Goal: Task Accomplishment & Management: Complete application form

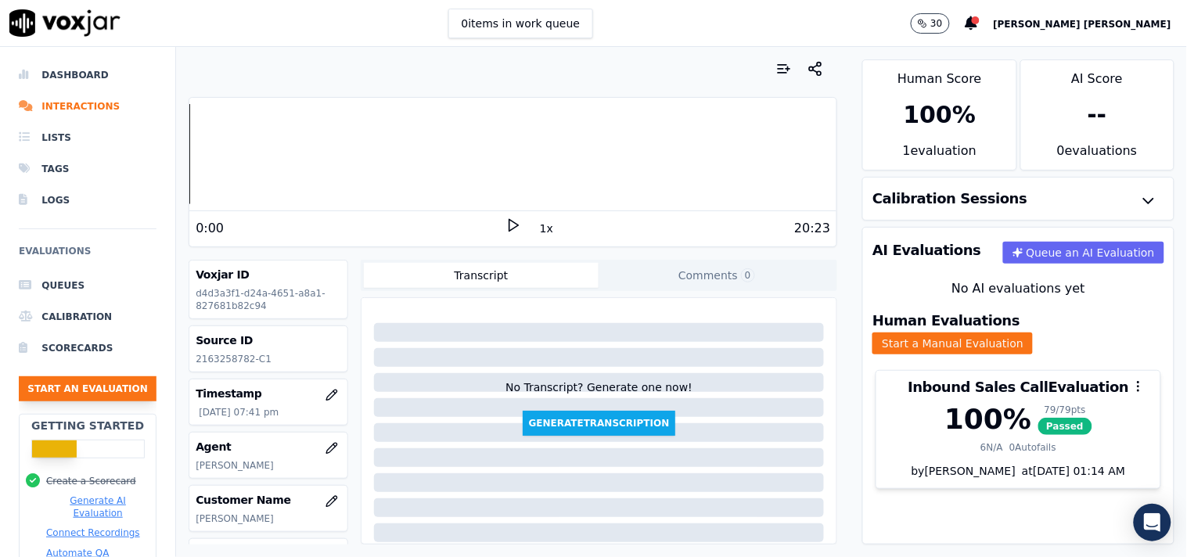
scroll to position [174, 0]
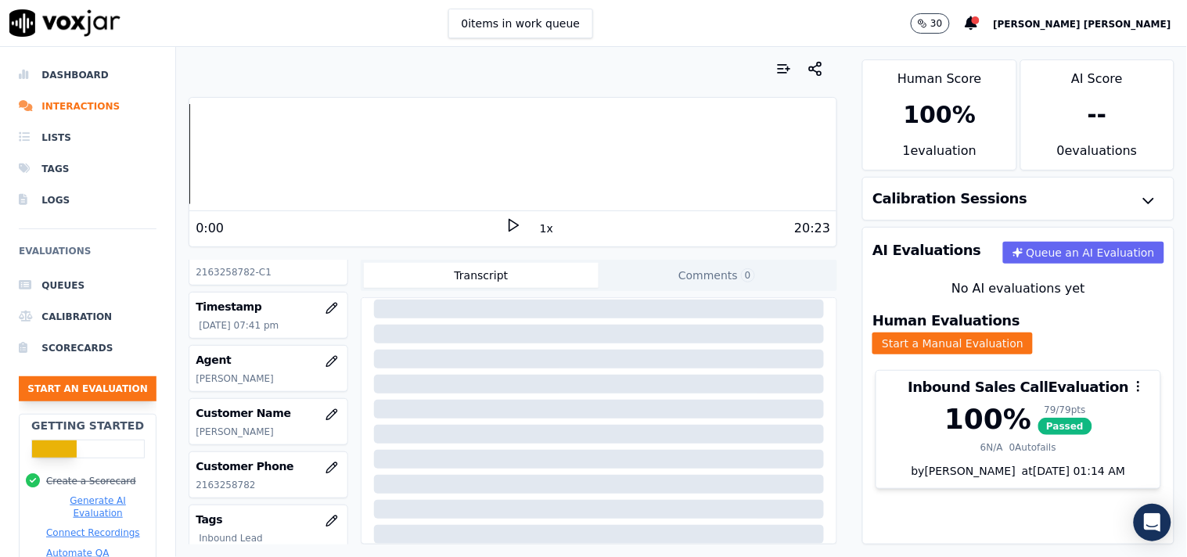
click at [103, 380] on button "Start an Evaluation" at bounding box center [88, 388] width 138 height 25
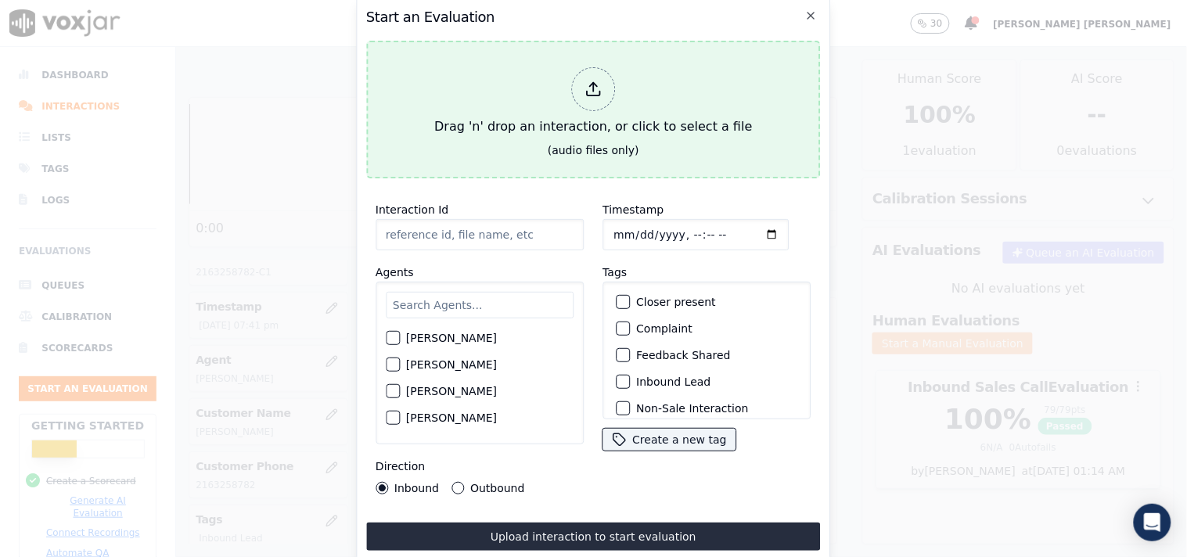
click at [595, 88] on icon at bounding box center [593, 89] width 17 height 17
type input "20250912-142048_3302948510-all.mp3"
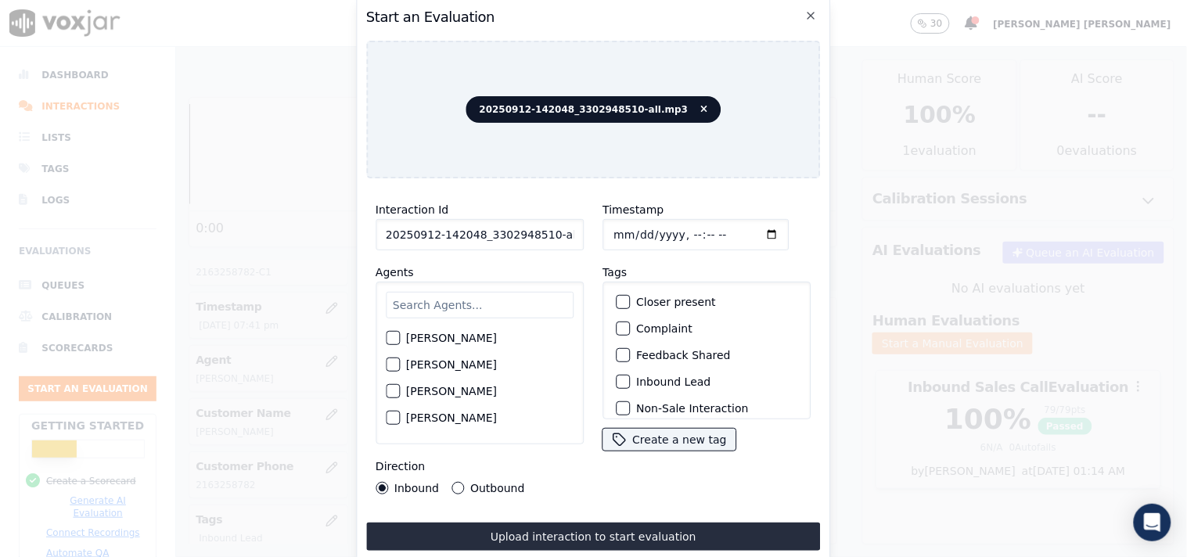
click at [609, 223] on input "Timestamp" at bounding box center [696, 234] width 186 height 31
click at [615, 230] on input "Timestamp" at bounding box center [696, 234] width 186 height 31
type input "[DATE]T20:27"
click at [442, 292] on input "text" at bounding box center [480, 305] width 188 height 27
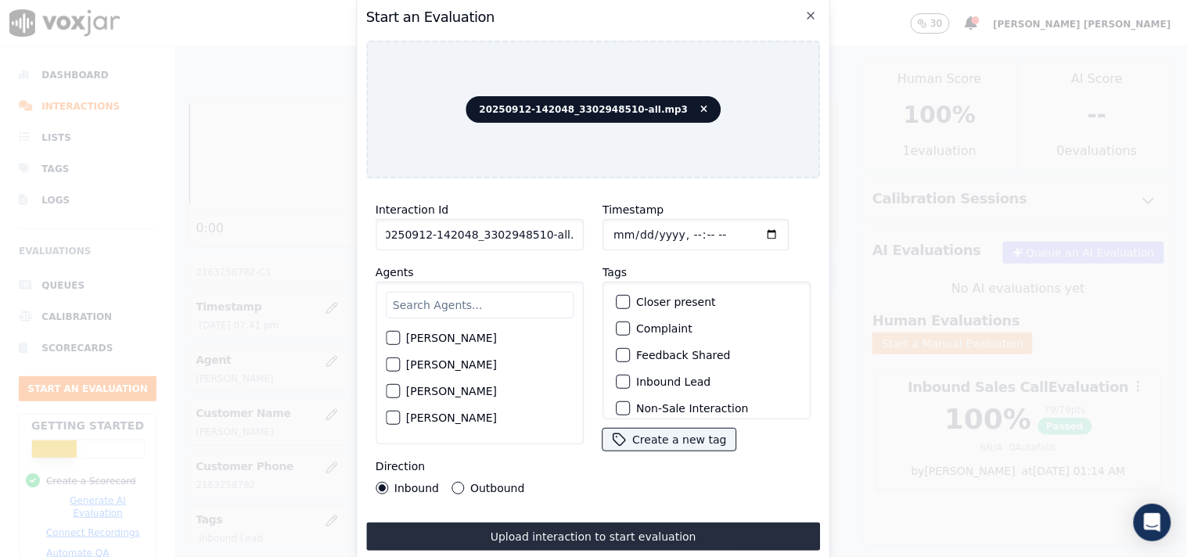
drag, startPoint x: 543, startPoint y: 230, endPoint x: 636, endPoint y: 230, distance: 92.4
click at [636, 230] on div "Interaction Id 20250912-142048_3302948510-all.mp3 Agents [PERSON_NAME] [PERSON_…" at bounding box center [593, 347] width 455 height 313
type input "20250912-142048_3302948510-C1"
click at [460, 306] on input "text" at bounding box center [480, 305] width 188 height 27
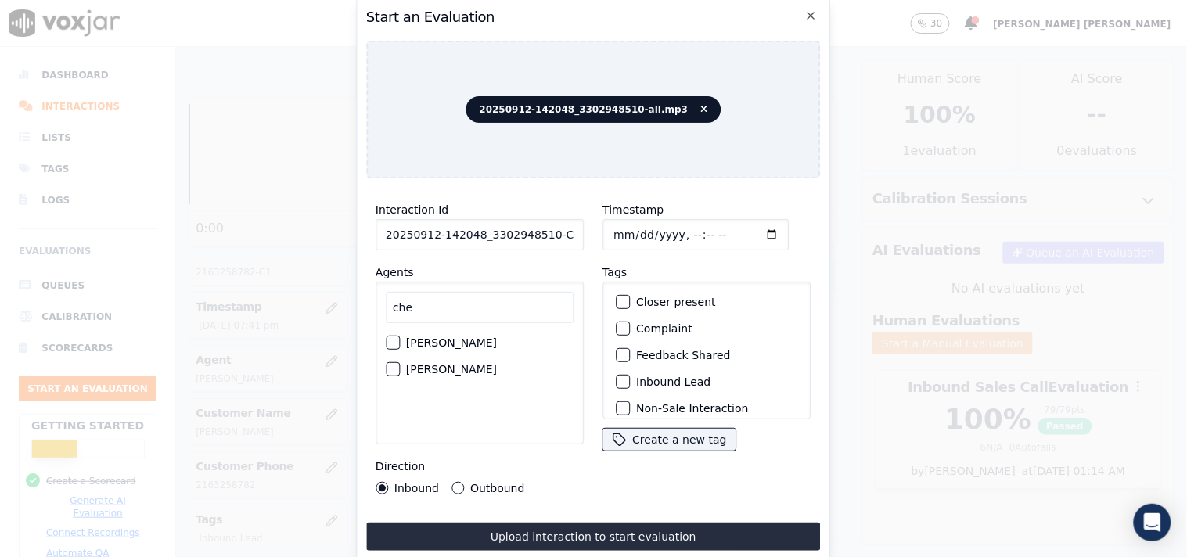
type input "che"
click at [407, 338] on label "[PERSON_NAME]" at bounding box center [451, 342] width 91 height 11
click at [400, 338] on button "[PERSON_NAME]" at bounding box center [393, 343] width 14 height 14
click at [632, 369] on div "Inbound Lead" at bounding box center [707, 382] width 194 height 27
click at [636, 376] on label "Inbound Lead" at bounding box center [673, 381] width 74 height 11
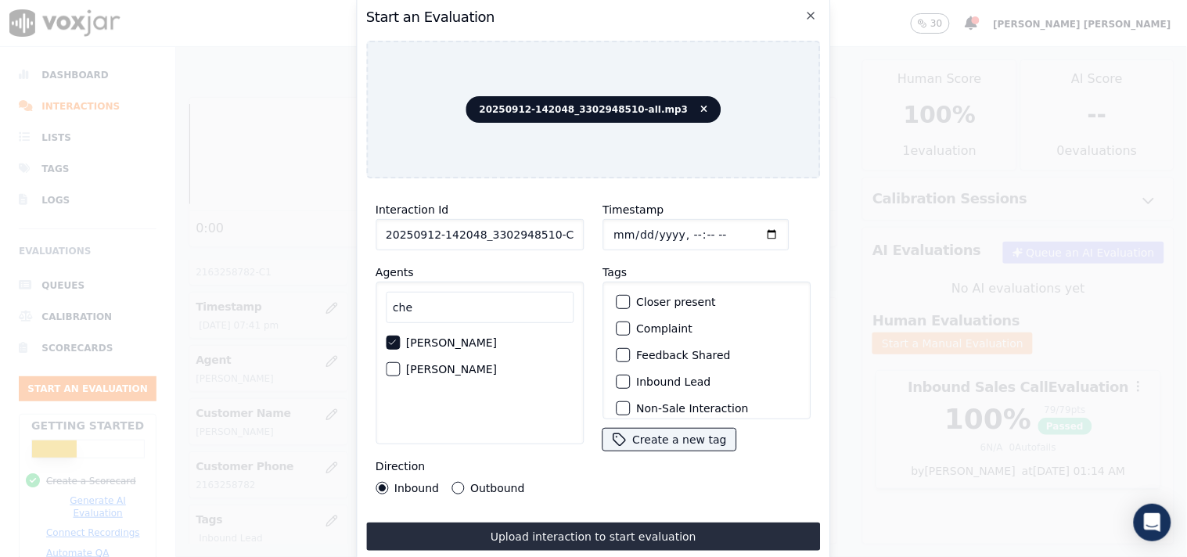
click at [630, 375] on button "Inbound Lead" at bounding box center [623, 382] width 14 height 14
click at [621, 402] on button "Non-Sale Interaction" at bounding box center [623, 409] width 14 height 14
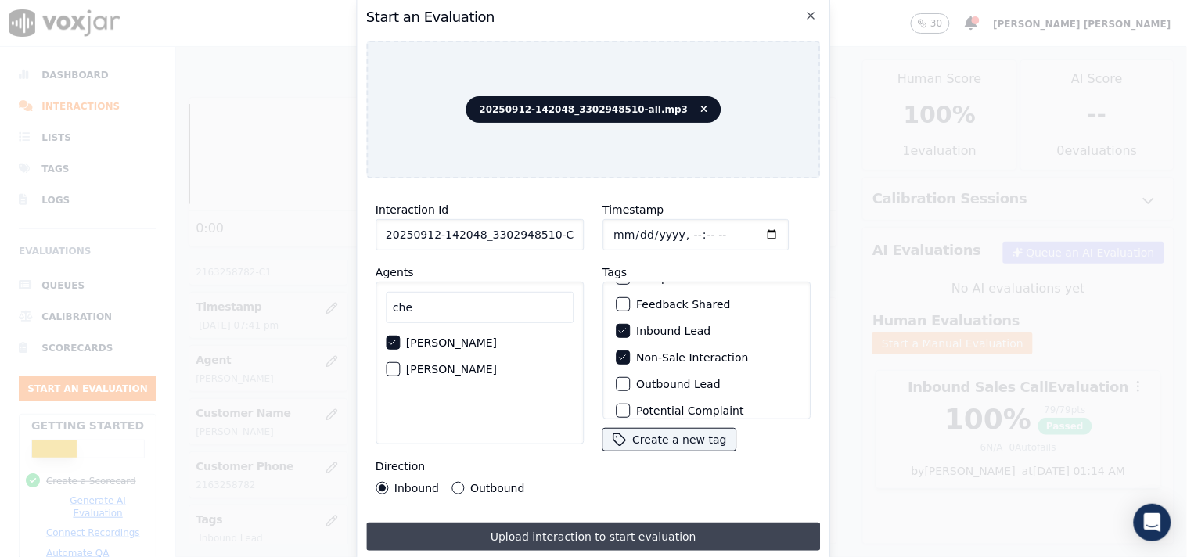
click at [596, 523] on button "Upload interaction to start evaluation" at bounding box center [593, 537] width 455 height 28
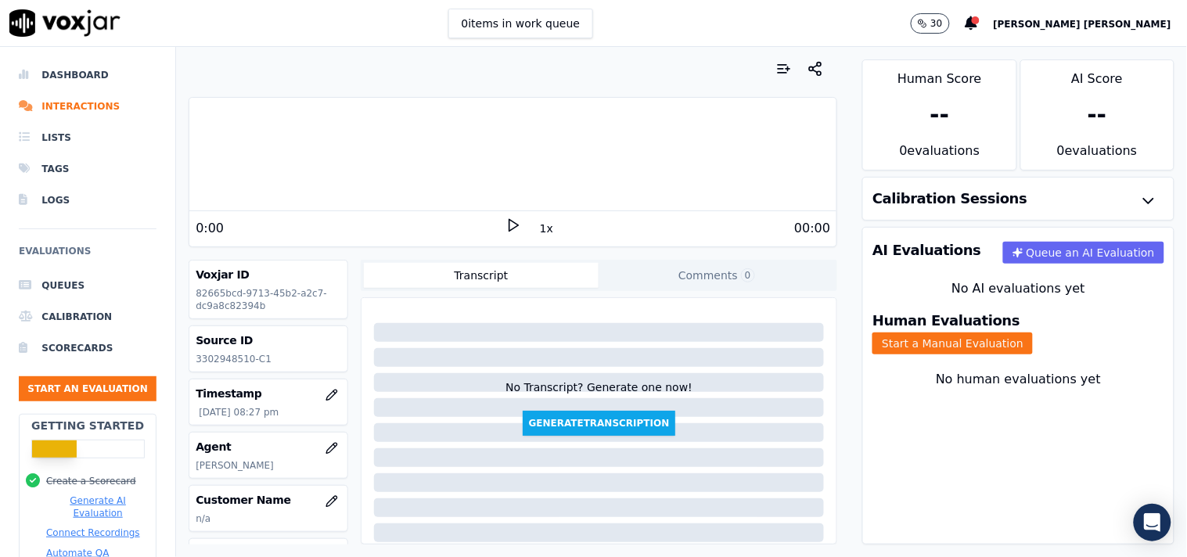
click at [1043, 343] on div "Human Evaluations Start a Manual Evaluation" at bounding box center [1018, 333] width 311 height 59
click at [1033, 334] on button "Start a Manual Evaluation" at bounding box center [953, 344] width 160 height 22
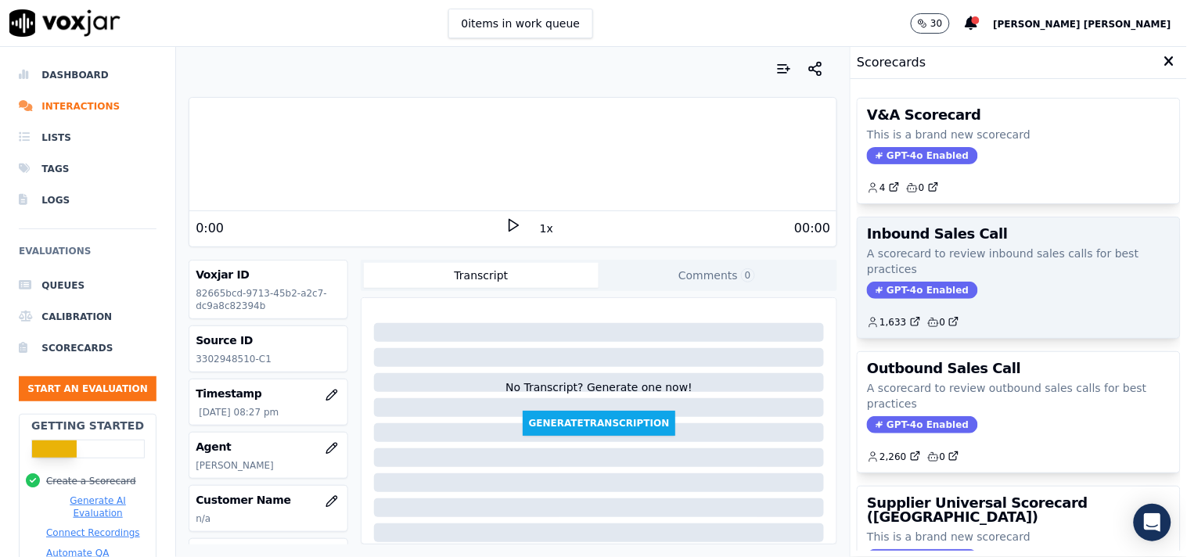
click at [888, 295] on span "GPT-4o Enabled" at bounding box center [922, 290] width 110 height 17
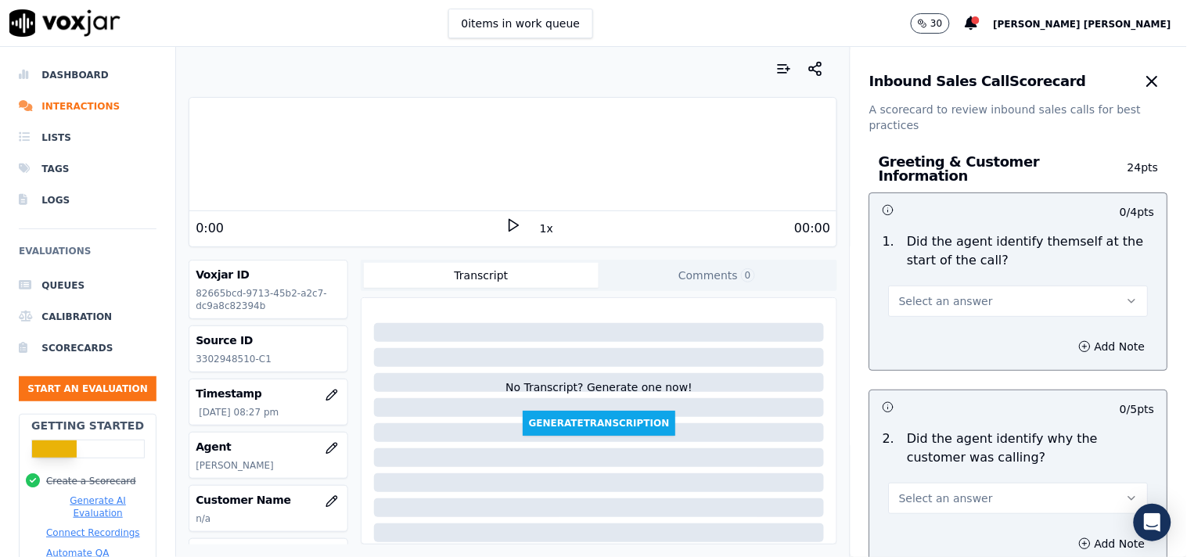
click at [952, 301] on span "Select an answer" at bounding box center [946, 302] width 94 height 16
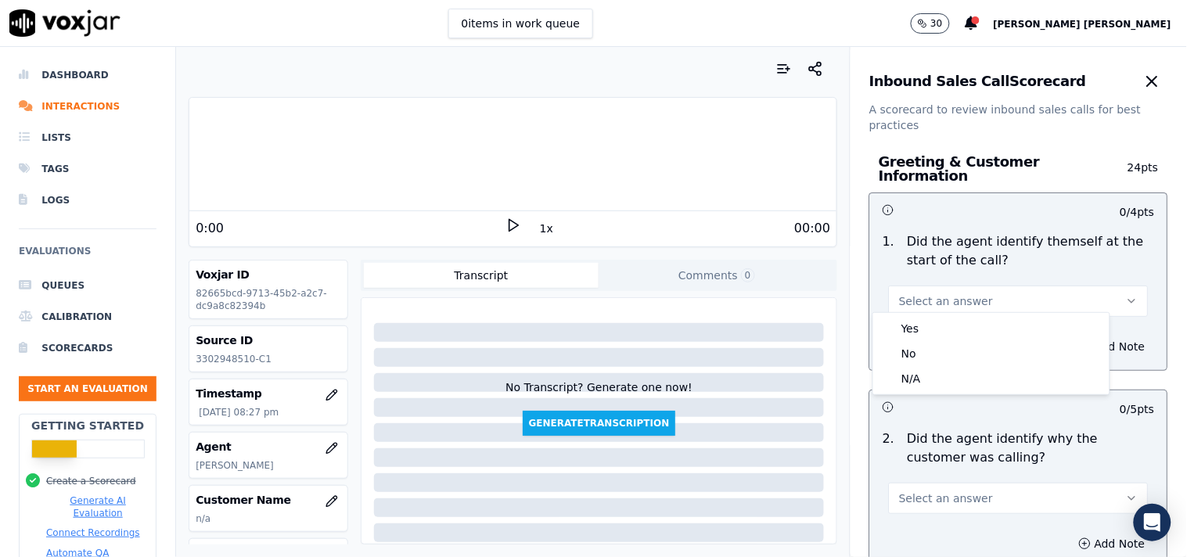
click at [935, 324] on div "Yes" at bounding box center [992, 328] width 230 height 25
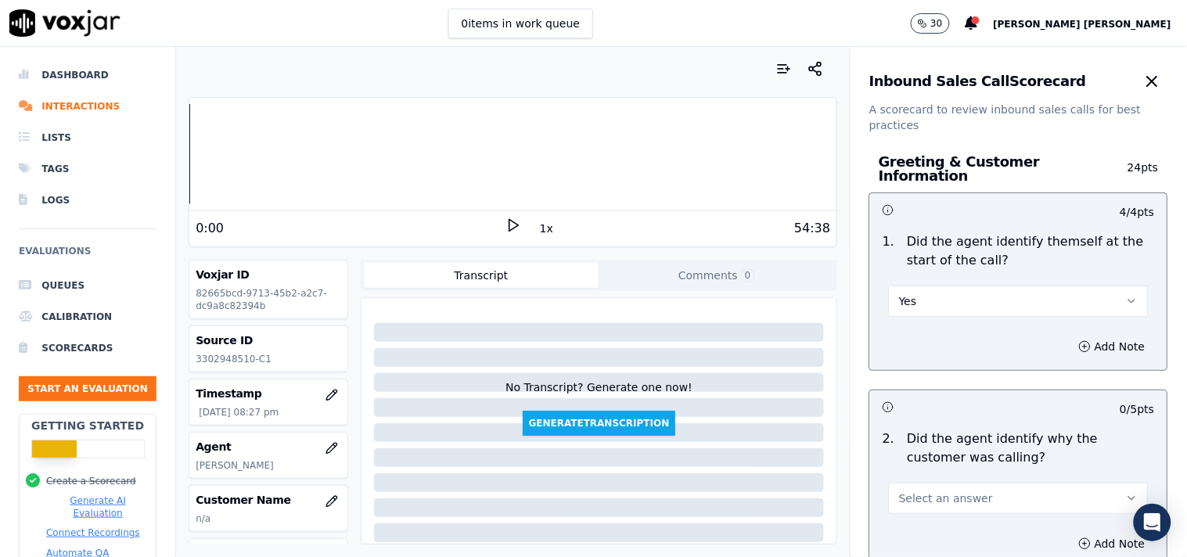
scroll to position [174, 0]
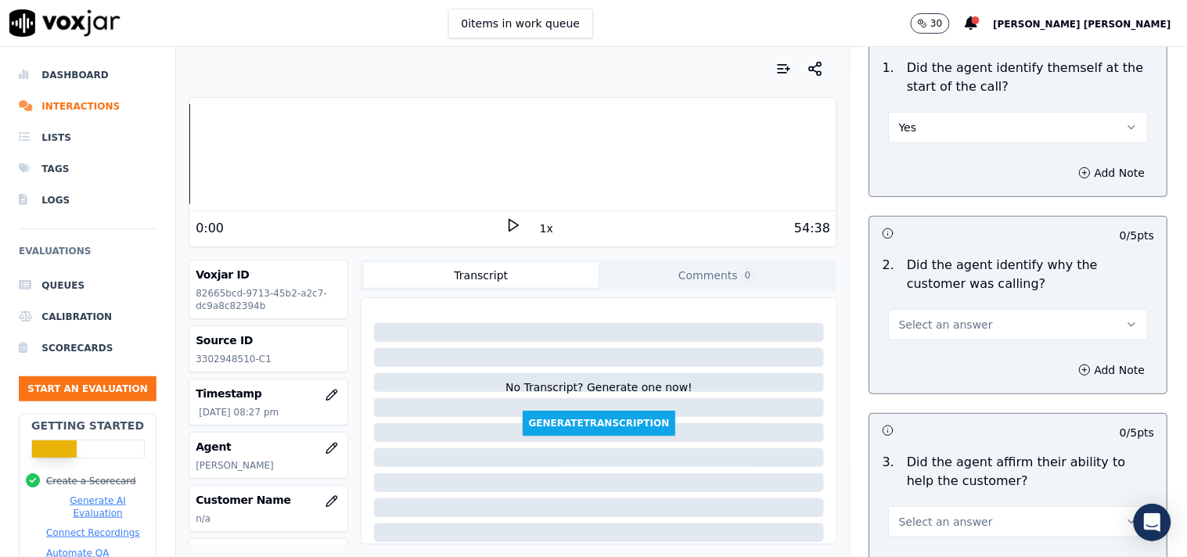
click at [934, 326] on button "Select an answer" at bounding box center [1019, 324] width 260 height 31
click at [928, 345] on div "Yes" at bounding box center [992, 352] width 230 height 25
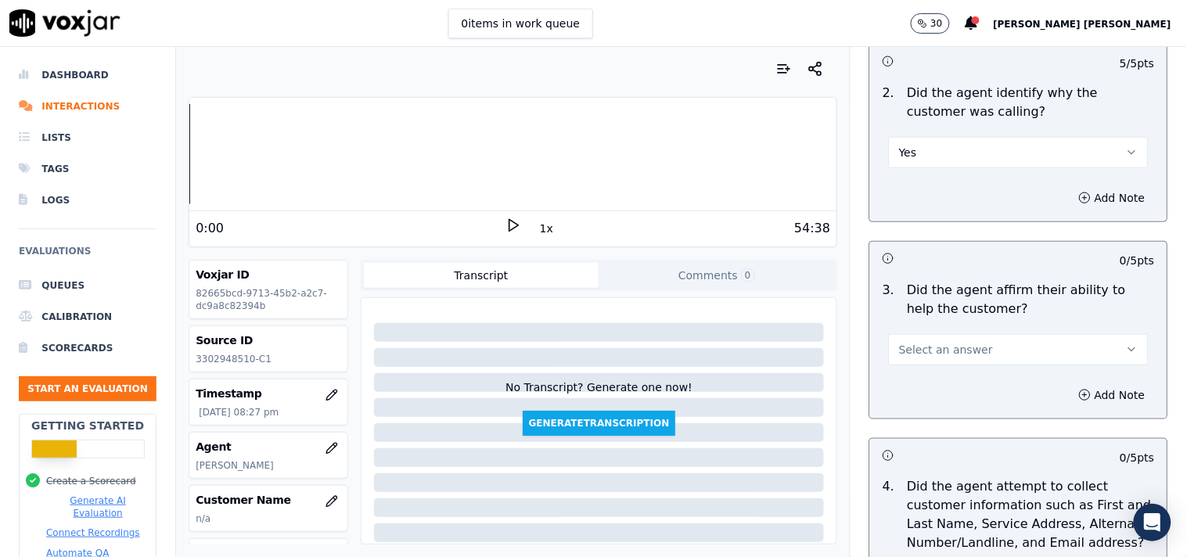
scroll to position [348, 0]
click at [928, 345] on span "Select an answer" at bounding box center [946, 348] width 94 height 16
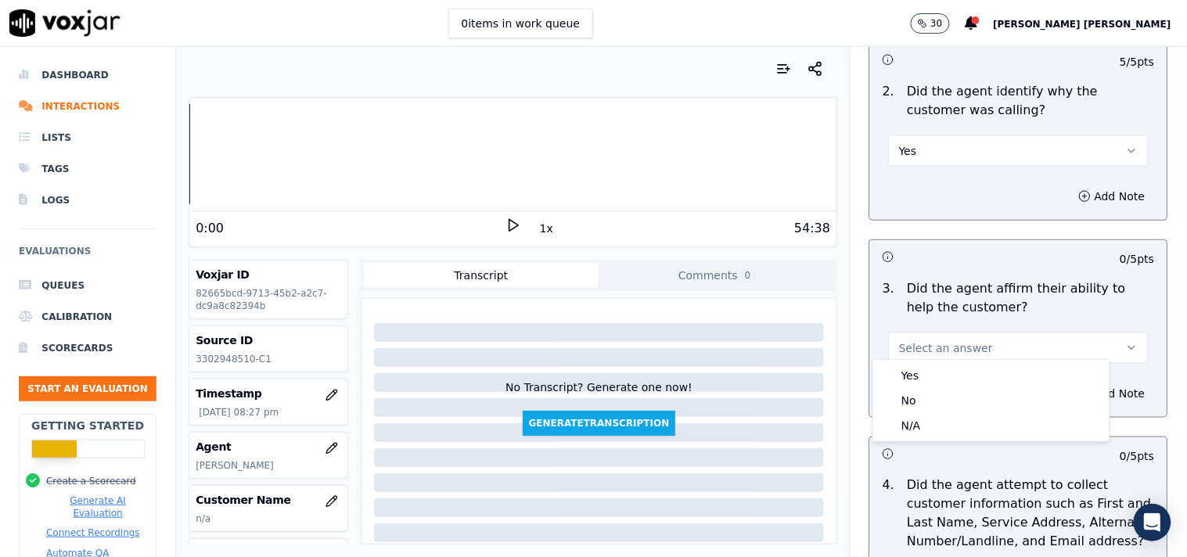
click at [932, 340] on span "Select an answer" at bounding box center [946, 348] width 94 height 16
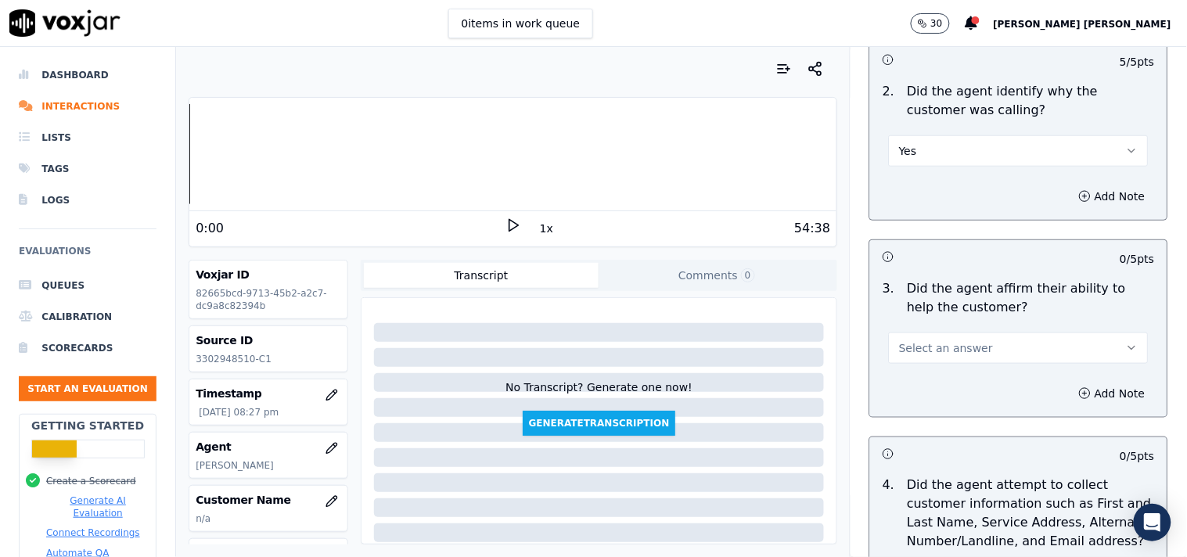
click at [928, 347] on span "Select an answer" at bounding box center [946, 348] width 94 height 16
click at [930, 384] on div "Yes" at bounding box center [992, 375] width 230 height 25
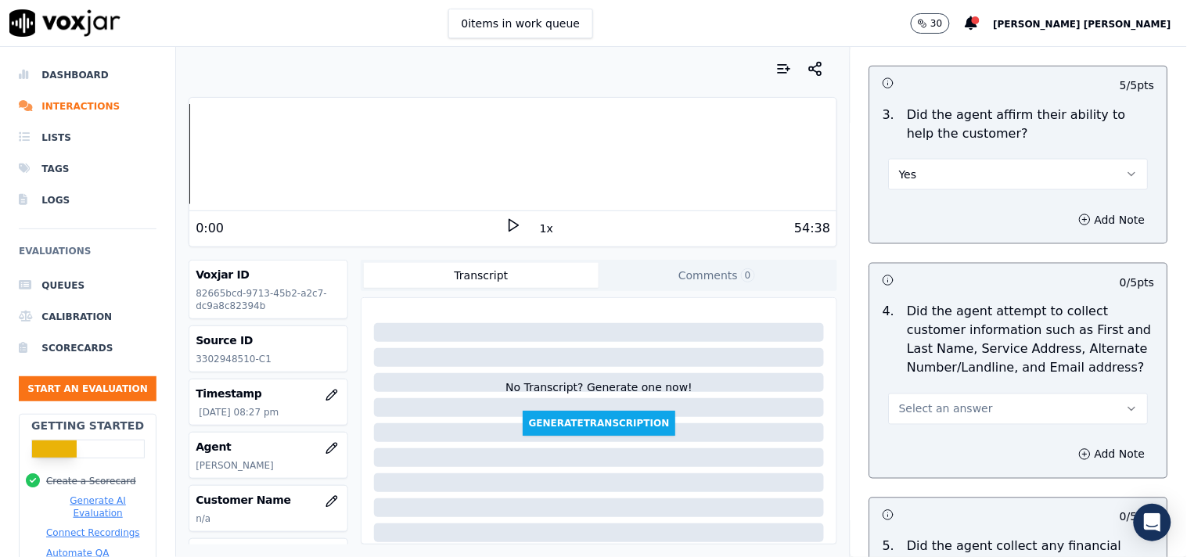
click at [926, 394] on button "Select an answer" at bounding box center [1019, 409] width 260 height 31
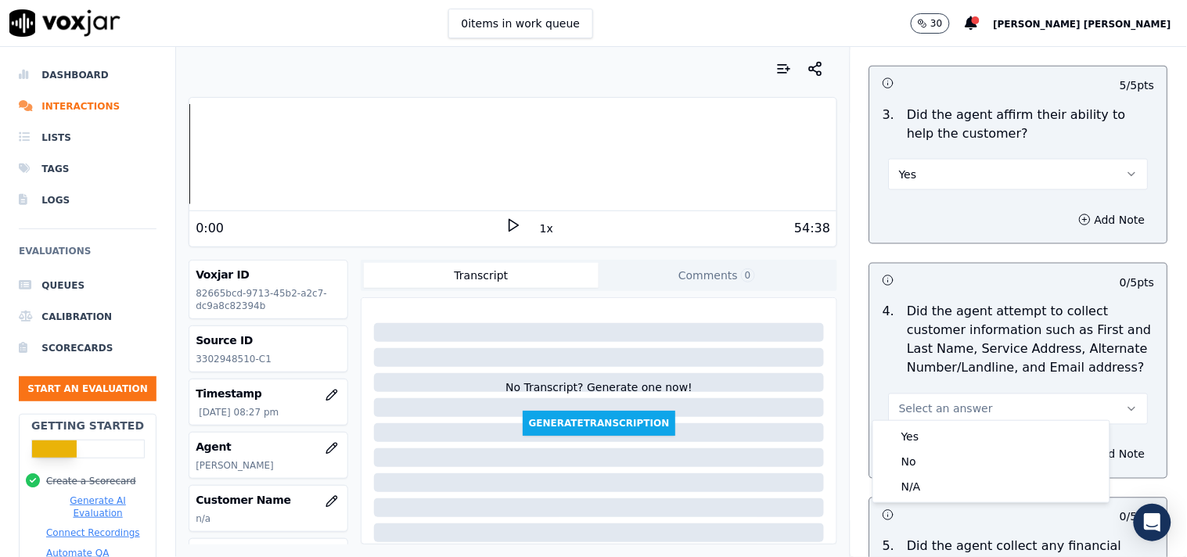
click at [924, 427] on div "Yes" at bounding box center [992, 436] width 230 height 25
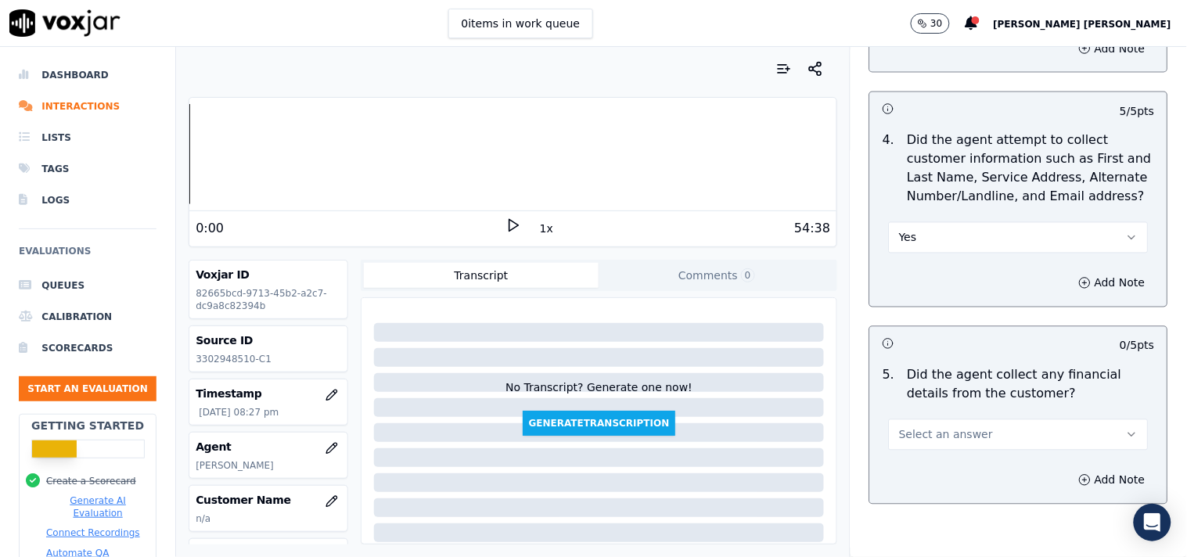
scroll to position [695, 0]
click at [935, 417] on button "Select an answer" at bounding box center [1019, 432] width 260 height 31
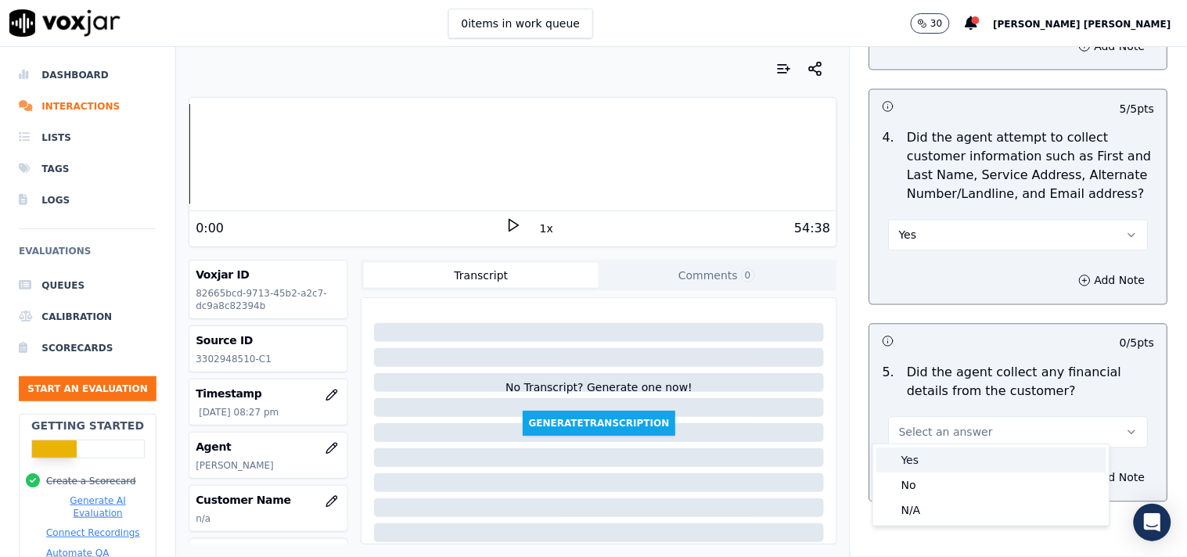
click at [920, 449] on div "Yes" at bounding box center [992, 460] width 230 height 25
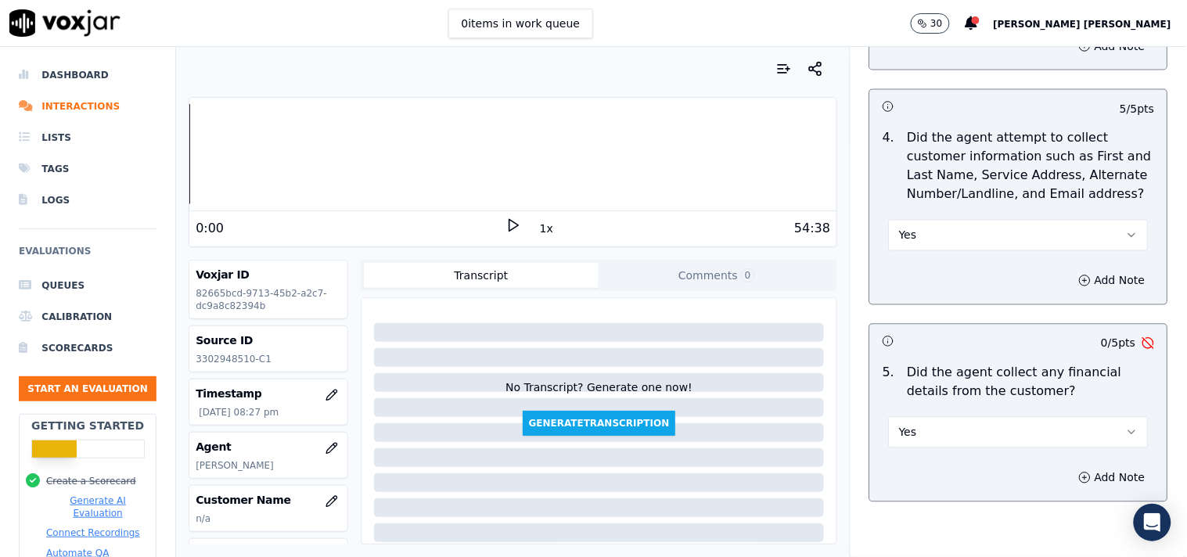
scroll to position [1043, 0]
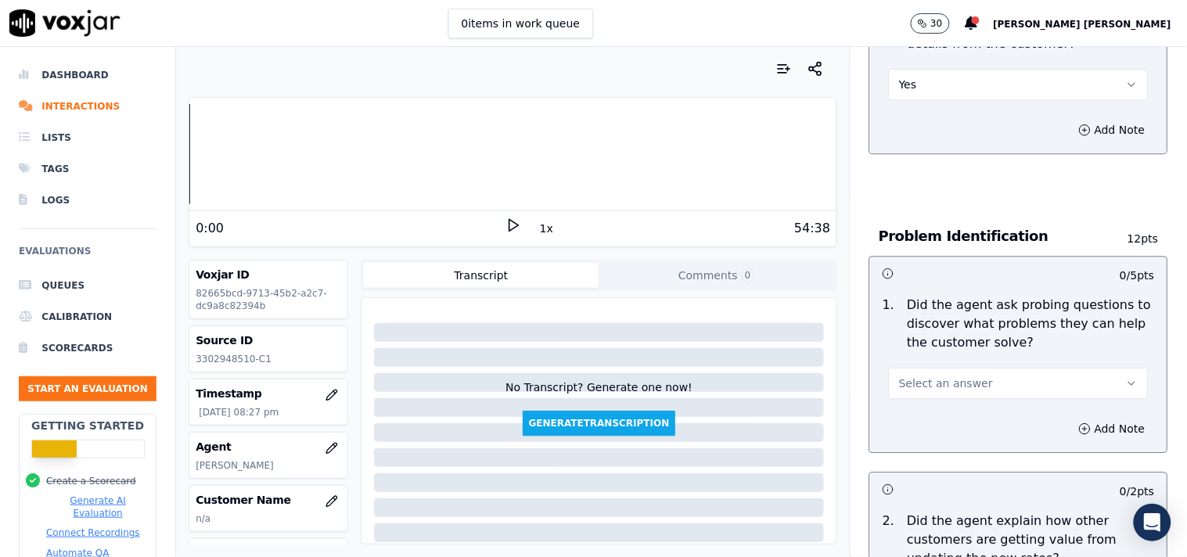
click at [935, 387] on button "Select an answer" at bounding box center [1019, 383] width 260 height 31
click at [937, 418] on div "Yes" at bounding box center [992, 410] width 230 height 25
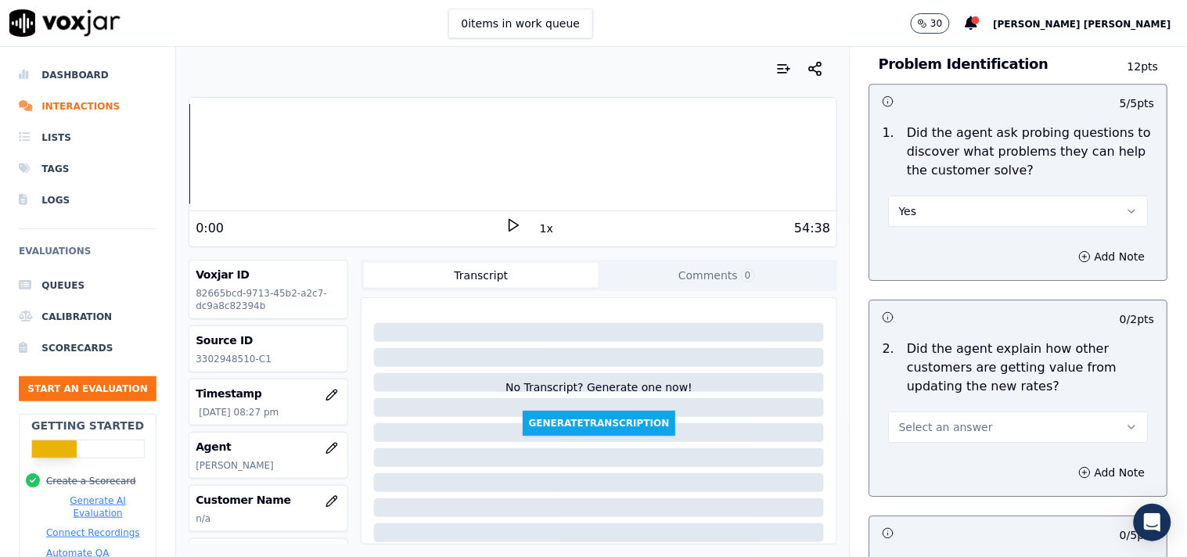
scroll to position [1217, 0]
click at [940, 430] on button "Select an answer" at bounding box center [1019, 425] width 260 height 31
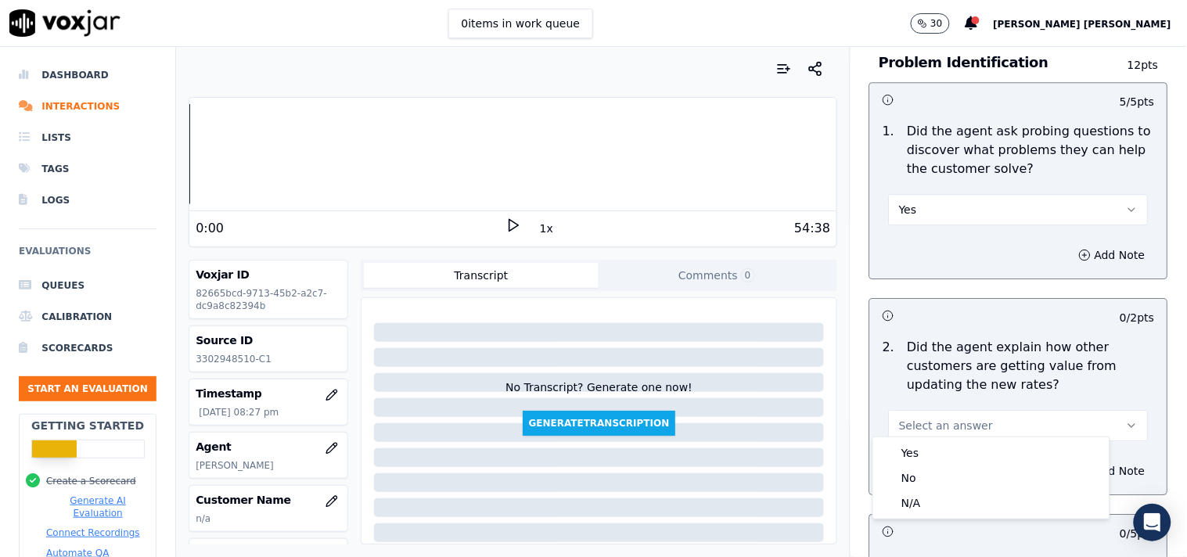
click at [935, 438] on div "Yes No N/A" at bounding box center [991, 478] width 236 height 81
click at [935, 443] on div "Yes" at bounding box center [992, 453] width 230 height 25
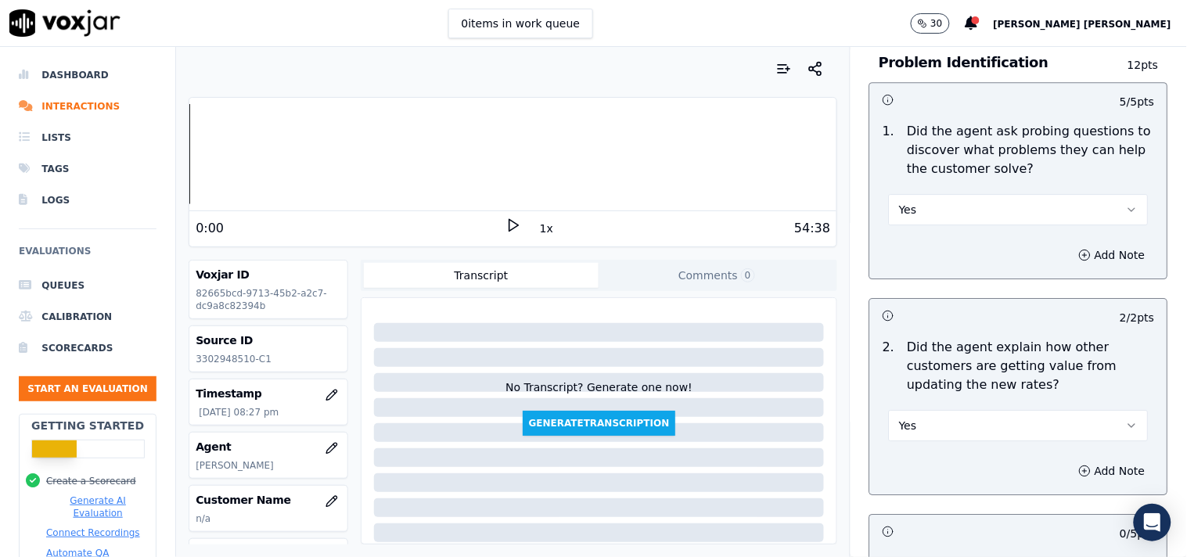
click at [939, 426] on button "Yes" at bounding box center [1019, 425] width 260 height 31
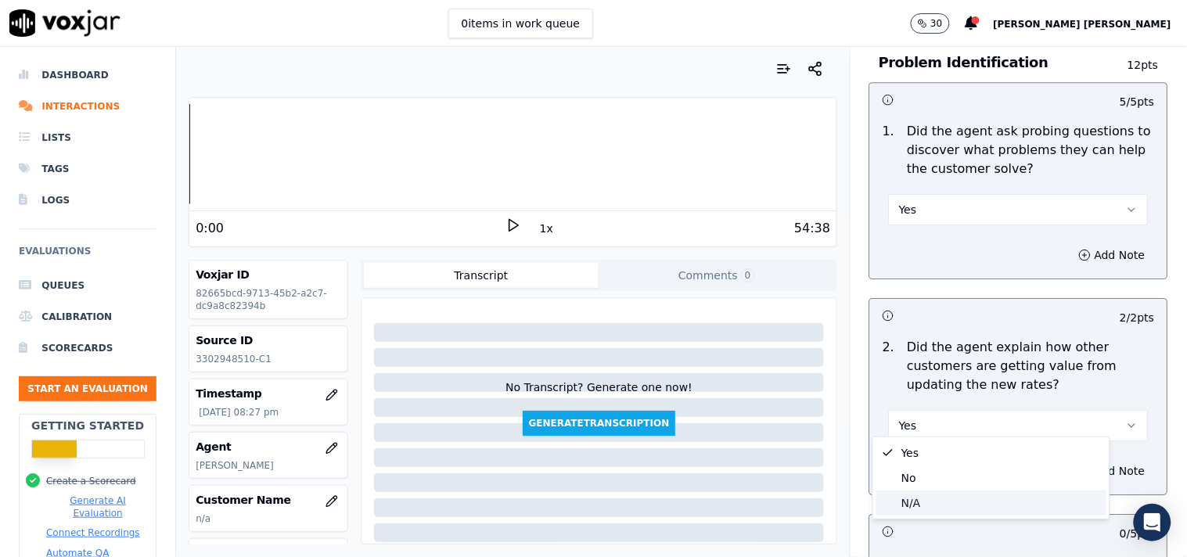
click at [924, 498] on div "N/A" at bounding box center [992, 503] width 230 height 25
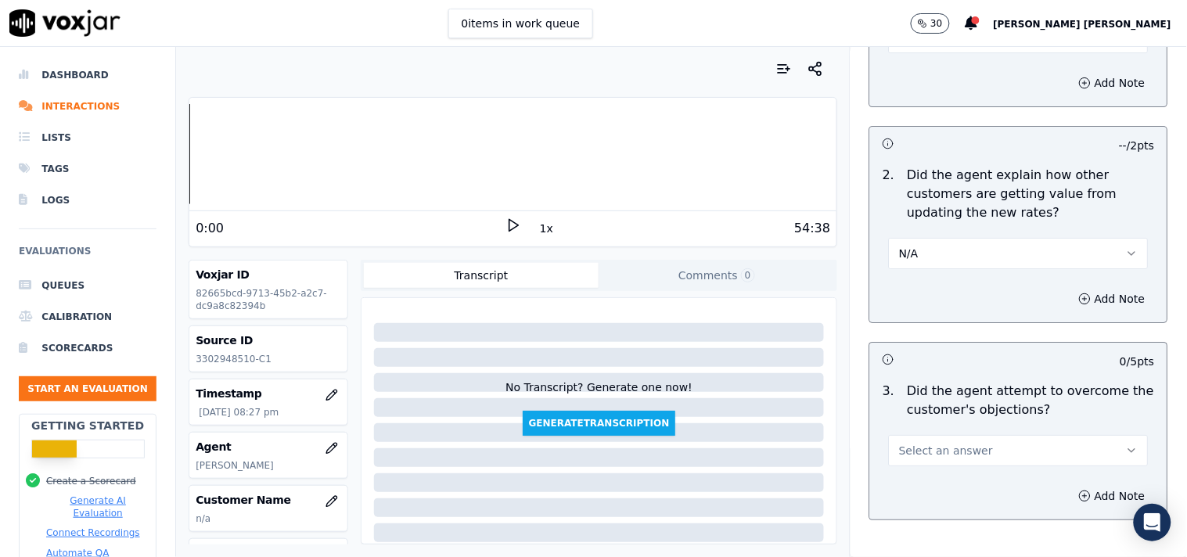
scroll to position [1478, 0]
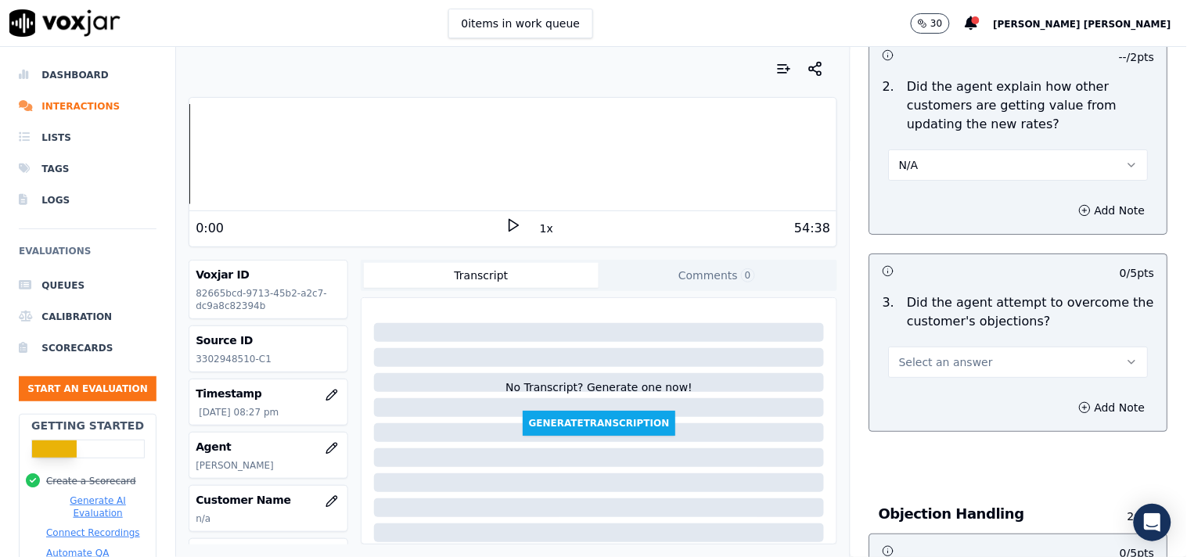
click at [966, 372] on div "3 . Did the agent attempt to overcome the customer's objections? Select an answ…" at bounding box center [1018, 335] width 297 height 97
click at [974, 362] on button "Select an answer" at bounding box center [1019, 362] width 260 height 31
click at [961, 391] on div "Yes" at bounding box center [992, 389] width 230 height 25
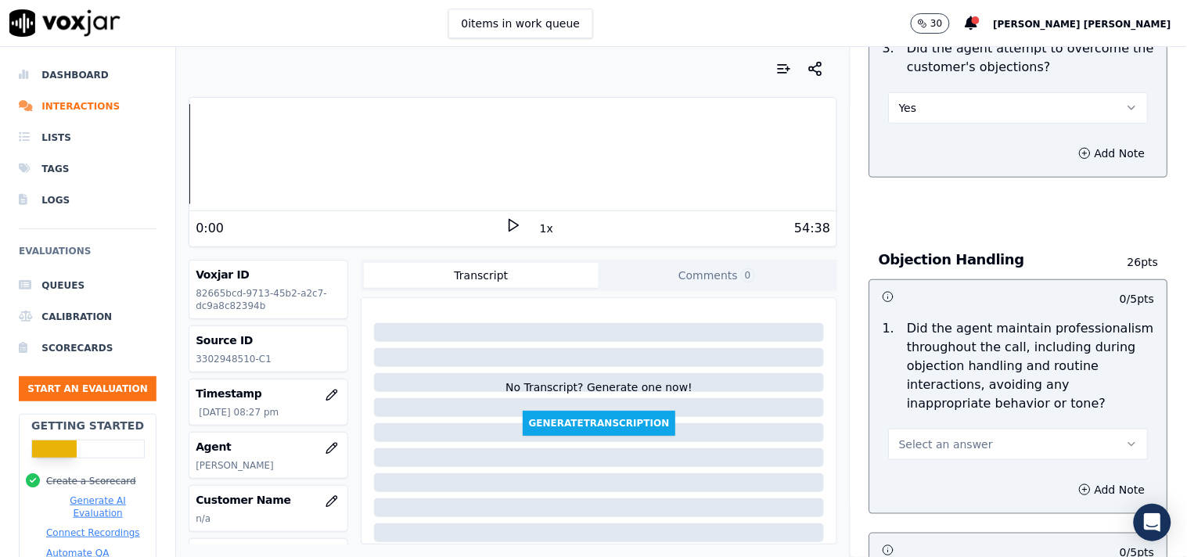
scroll to position [1739, 0]
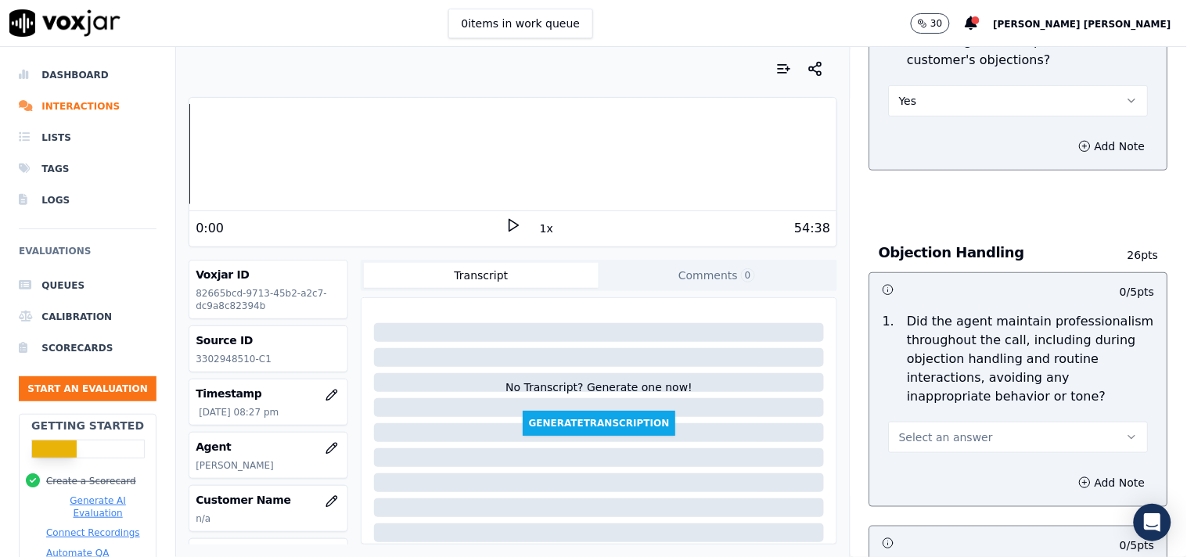
click at [933, 441] on button "Select an answer" at bounding box center [1019, 437] width 260 height 31
click at [930, 457] on div "Yes" at bounding box center [992, 465] width 230 height 25
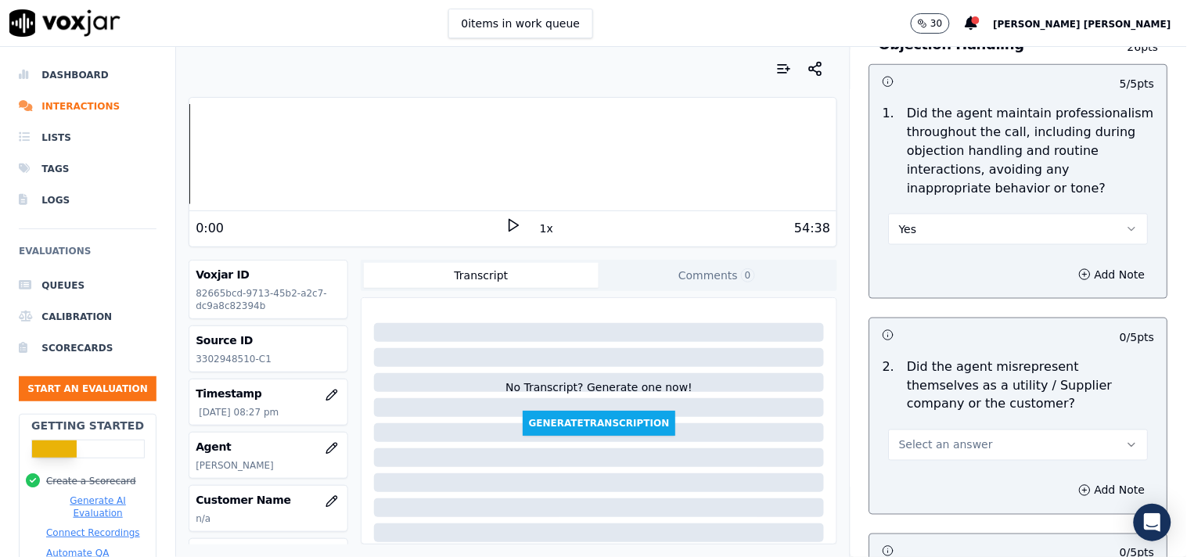
scroll to position [2000, 0]
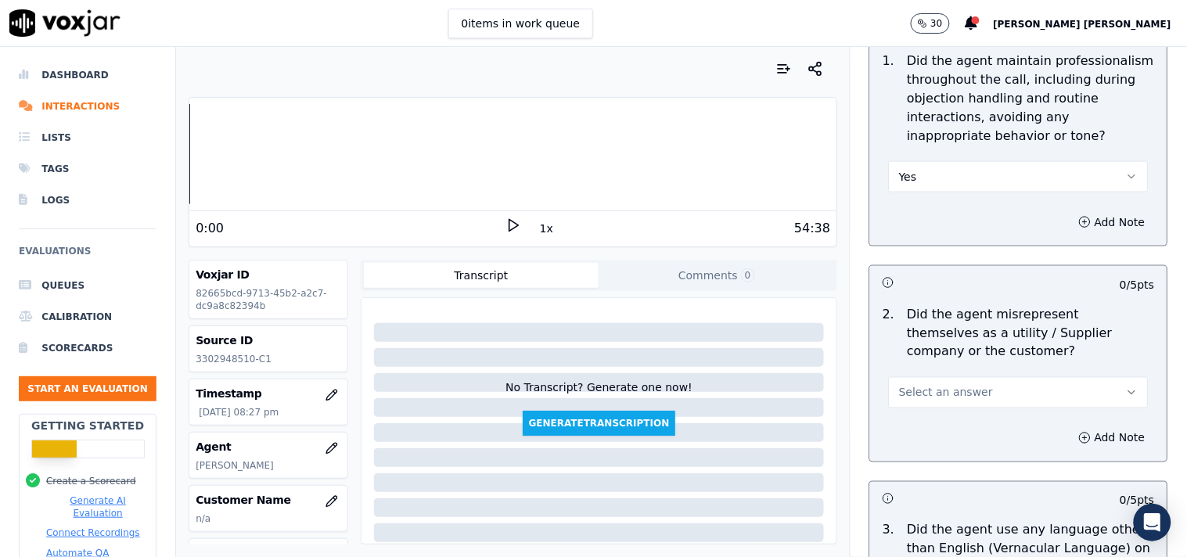
click at [947, 415] on div "Add Note" at bounding box center [1018, 438] width 297 height 47
click at [943, 404] on div "2 . Did the agent misrepresent themselves as a utility / Supplier company or th…" at bounding box center [1018, 357] width 297 height 116
click at [945, 399] on button "Select an answer" at bounding box center [1019, 392] width 260 height 31
click at [945, 441] on div "No" at bounding box center [992, 446] width 230 height 25
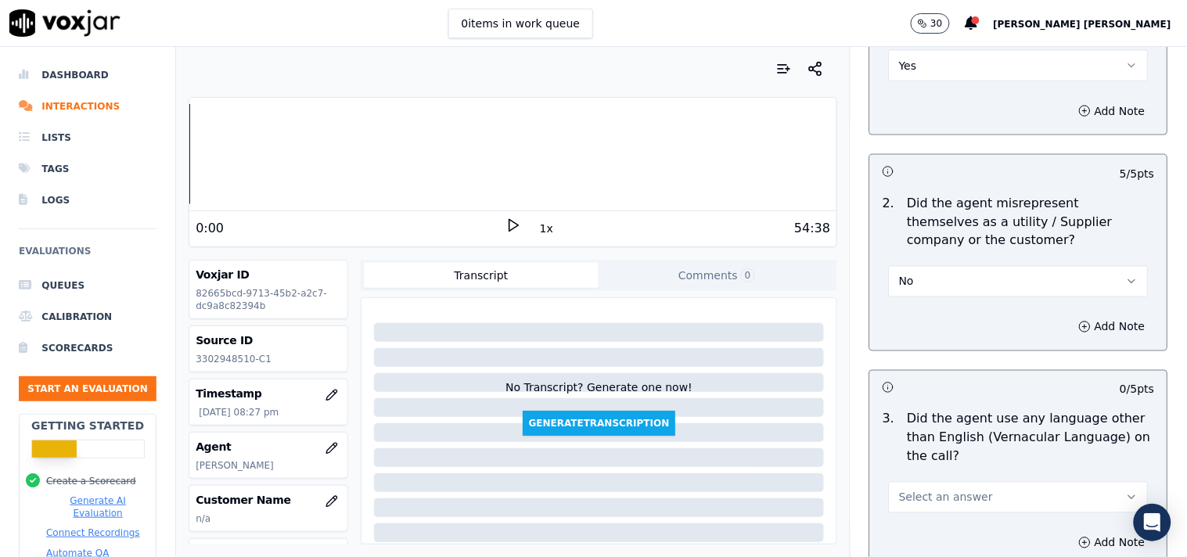
scroll to position [2260, 0]
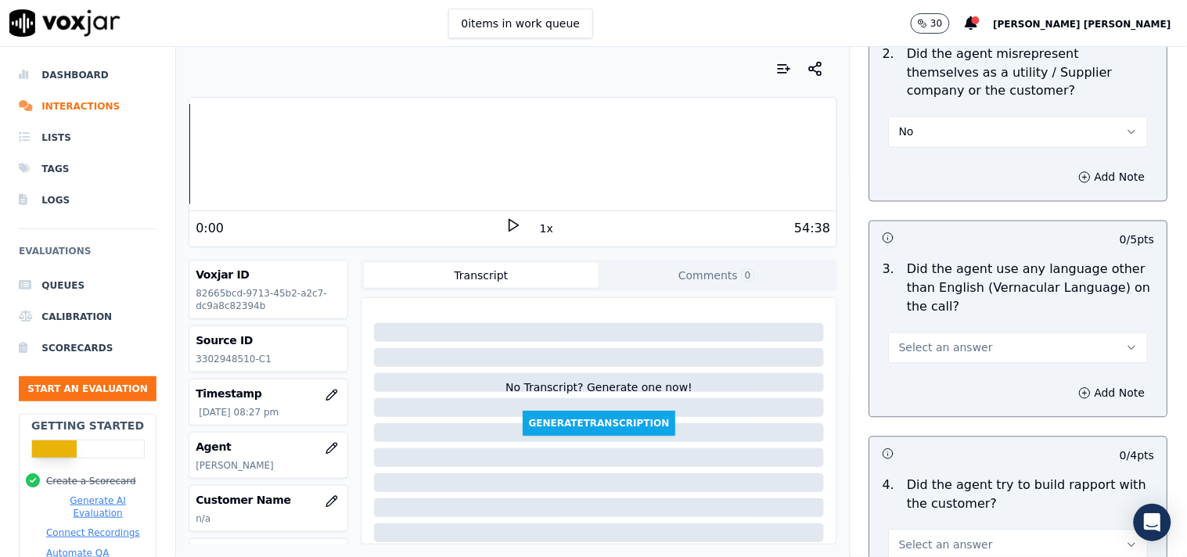
drag, startPoint x: 953, startPoint y: 337, endPoint x: 955, endPoint y: 355, distance: 17.3
click at [953, 340] on span "Select an answer" at bounding box center [946, 348] width 94 height 16
click at [945, 407] on div "No" at bounding box center [992, 400] width 230 height 25
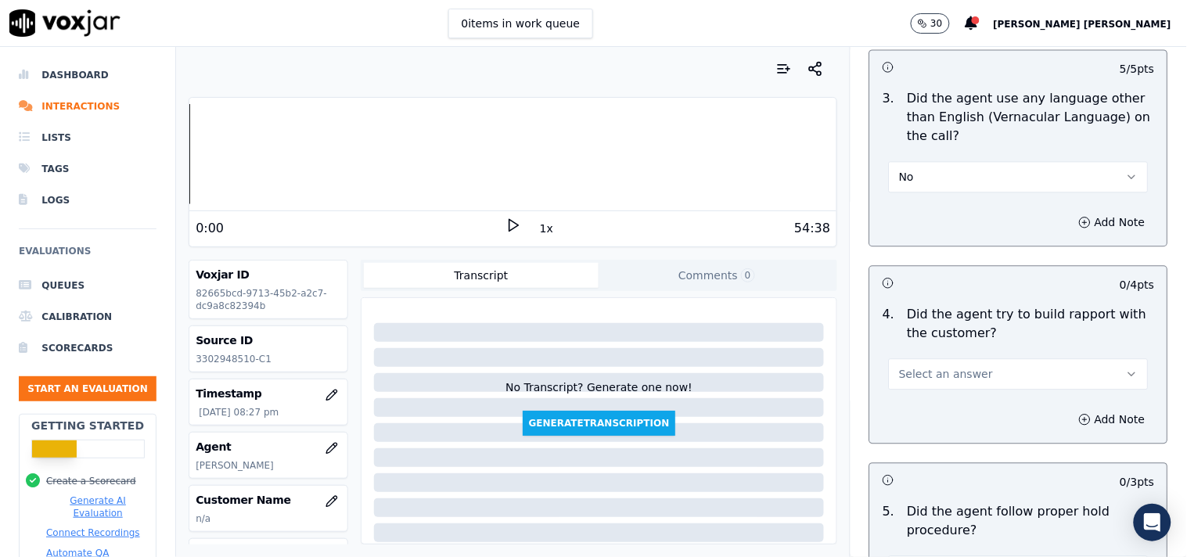
scroll to position [2435, 0]
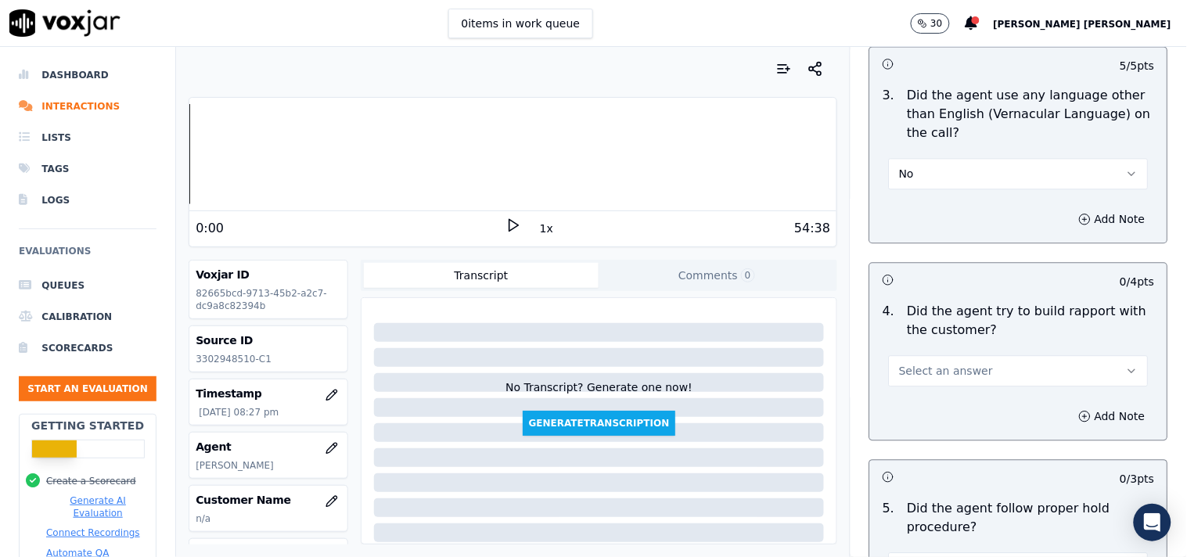
drag, startPoint x: 956, startPoint y: 366, endPoint x: 958, endPoint y: 373, distance: 8.2
click at [958, 373] on button "Select an answer" at bounding box center [1019, 370] width 260 height 31
click at [934, 423] on div "No" at bounding box center [992, 424] width 230 height 25
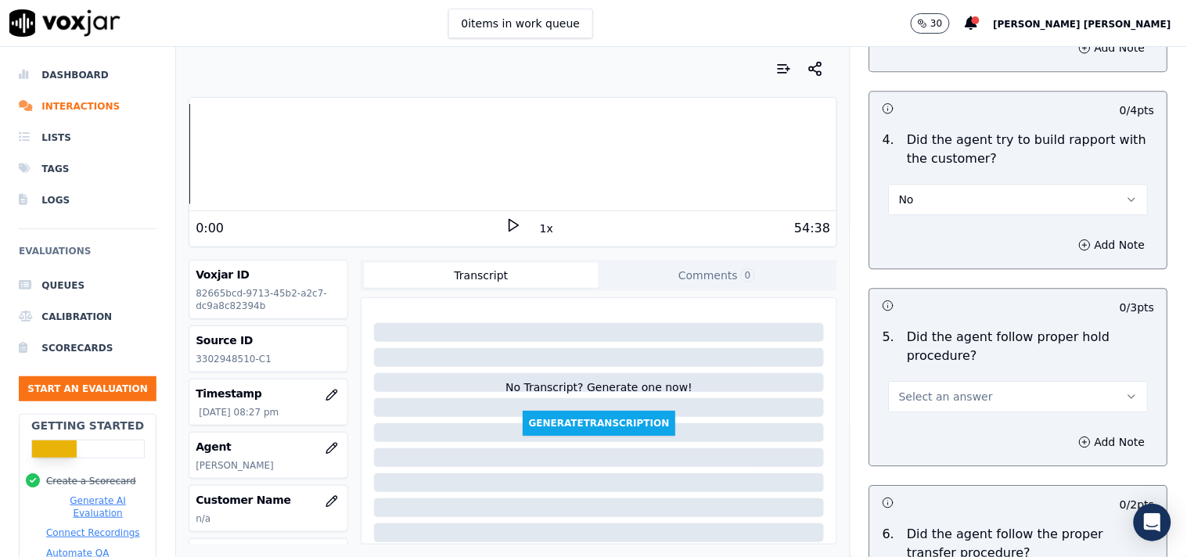
scroll to position [2609, 0]
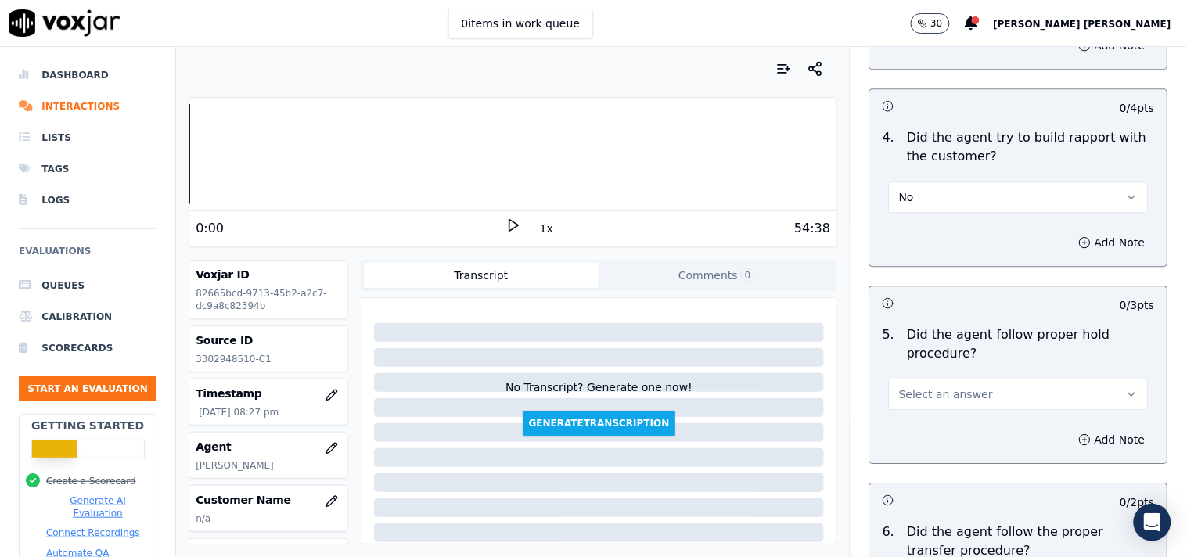
click at [934, 394] on span "Select an answer" at bounding box center [946, 395] width 94 height 16
click at [928, 416] on div "Yes" at bounding box center [992, 422] width 230 height 25
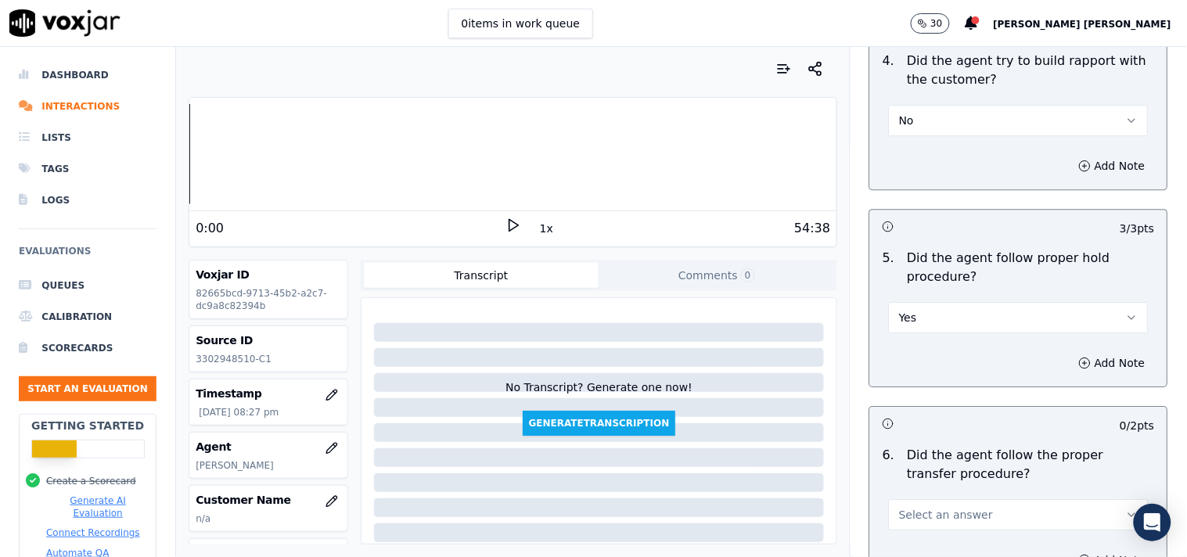
scroll to position [2782, 0]
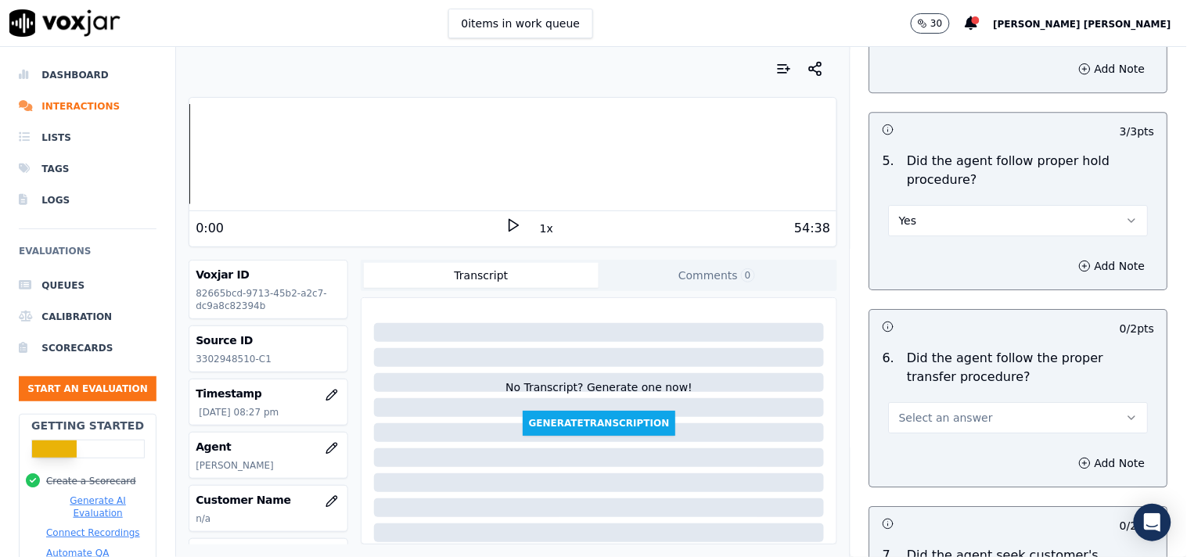
click at [918, 399] on div "Select an answer" at bounding box center [1019, 416] width 260 height 34
click at [918, 410] on span "Select an answer" at bounding box center [946, 418] width 94 height 16
click at [914, 443] on div "Yes" at bounding box center [992, 446] width 230 height 25
click at [924, 417] on button "Yes" at bounding box center [1019, 417] width 260 height 31
click at [942, 436] on div "Yes" at bounding box center [992, 446] width 230 height 25
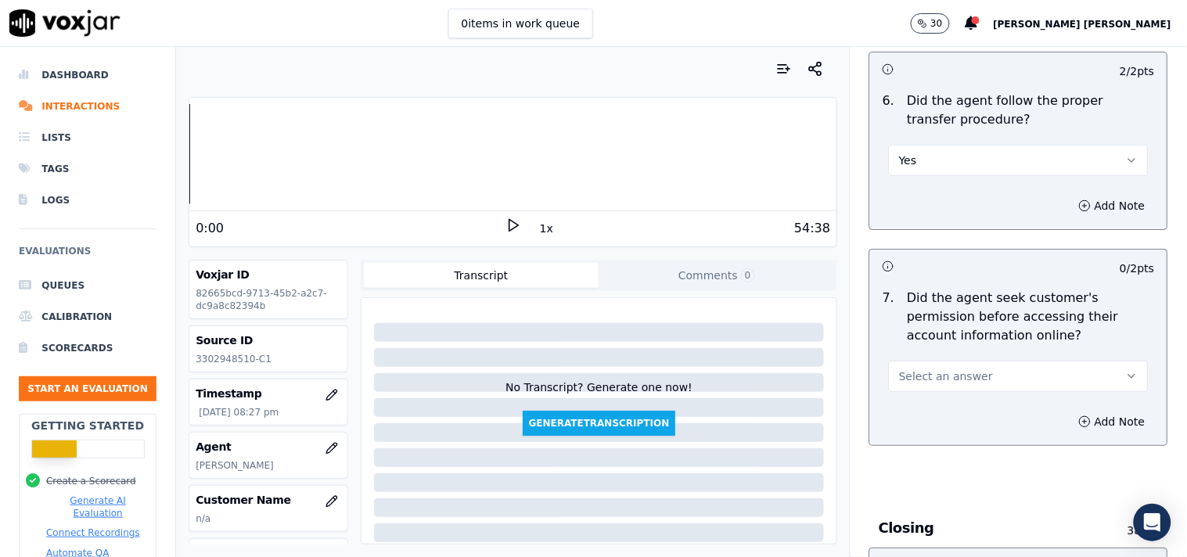
scroll to position [3043, 0]
click at [938, 358] on button "Select an answer" at bounding box center [1019, 373] width 260 height 31
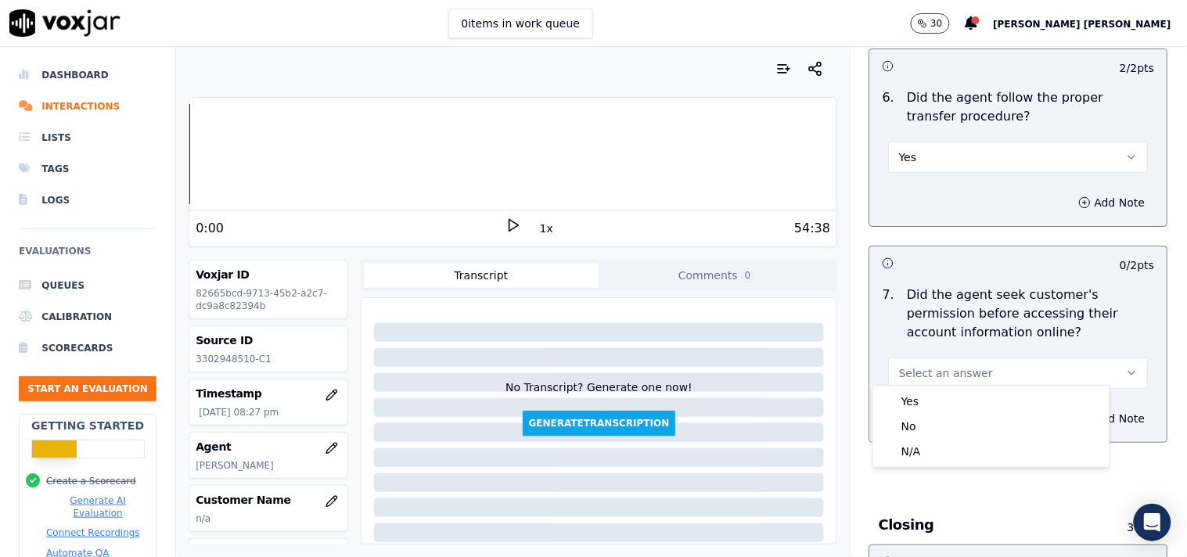
click at [981, 142] on button "Yes" at bounding box center [1019, 157] width 260 height 31
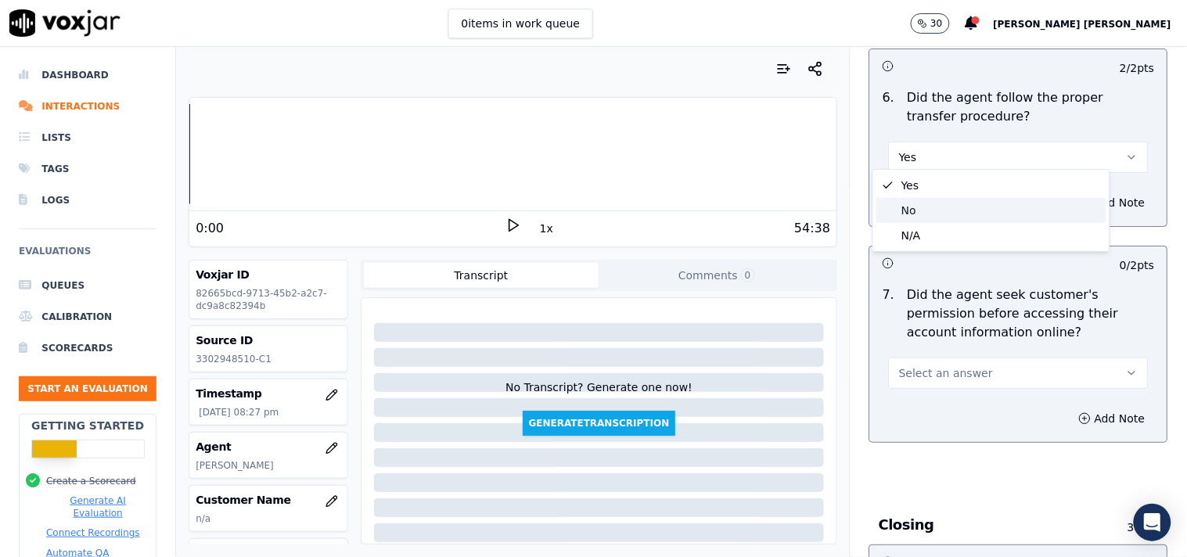
click at [959, 220] on div "No" at bounding box center [992, 210] width 230 height 25
click at [1070, 192] on button "Add Note" at bounding box center [1112, 203] width 85 height 22
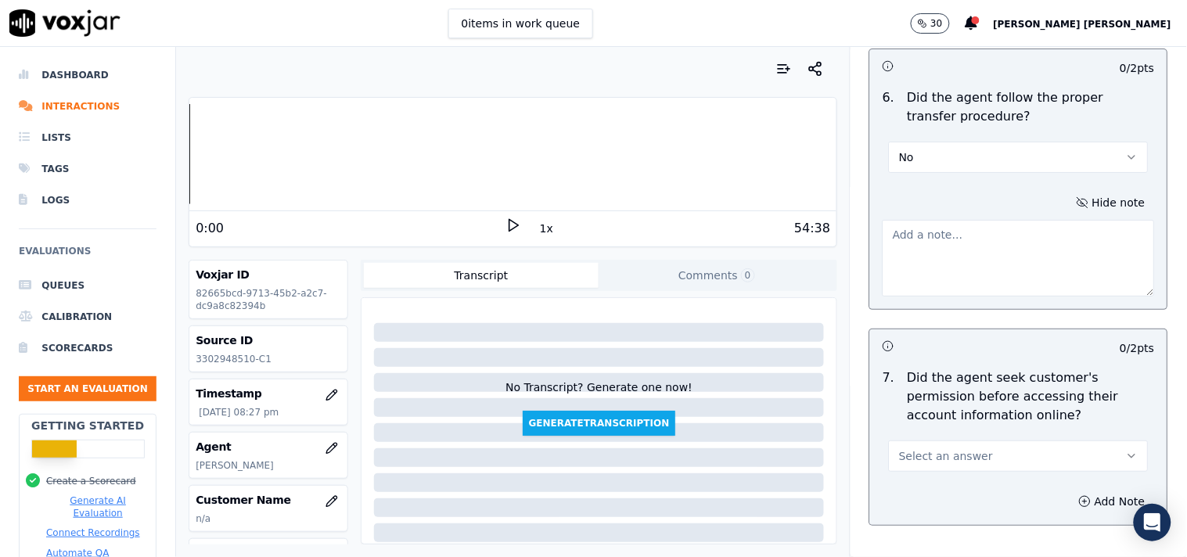
click at [986, 247] on textarea at bounding box center [1019, 258] width 272 height 77
paste textarea "@16:11- [PERSON_NAME] transfer the call to [PERSON_NAME] without informing the …"
click at [883, 232] on textarea "@16:11- [PERSON_NAME] transfer the call to [PERSON_NAME] without informing the …" at bounding box center [1019, 258] width 272 height 77
paste textarea "Call id-20250912-142048"
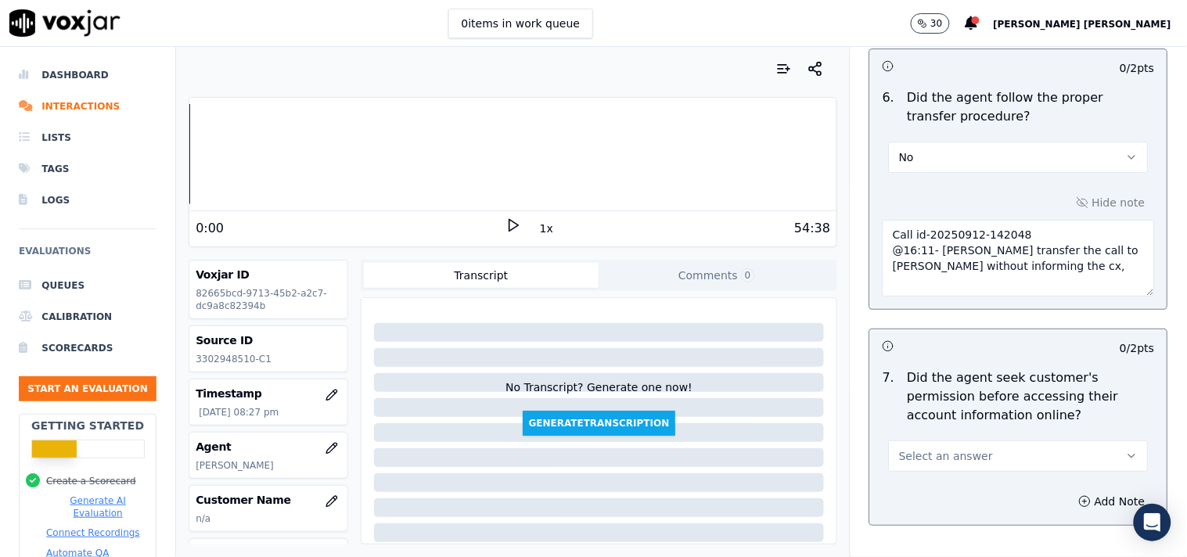
type textarea "Call id-20250912-142048 @16:11- [PERSON_NAME] transfer the call to [PERSON_NAME…"
click at [973, 452] on button "Select an answer" at bounding box center [1019, 456] width 260 height 31
click at [976, 481] on div "Yes" at bounding box center [992, 484] width 230 height 25
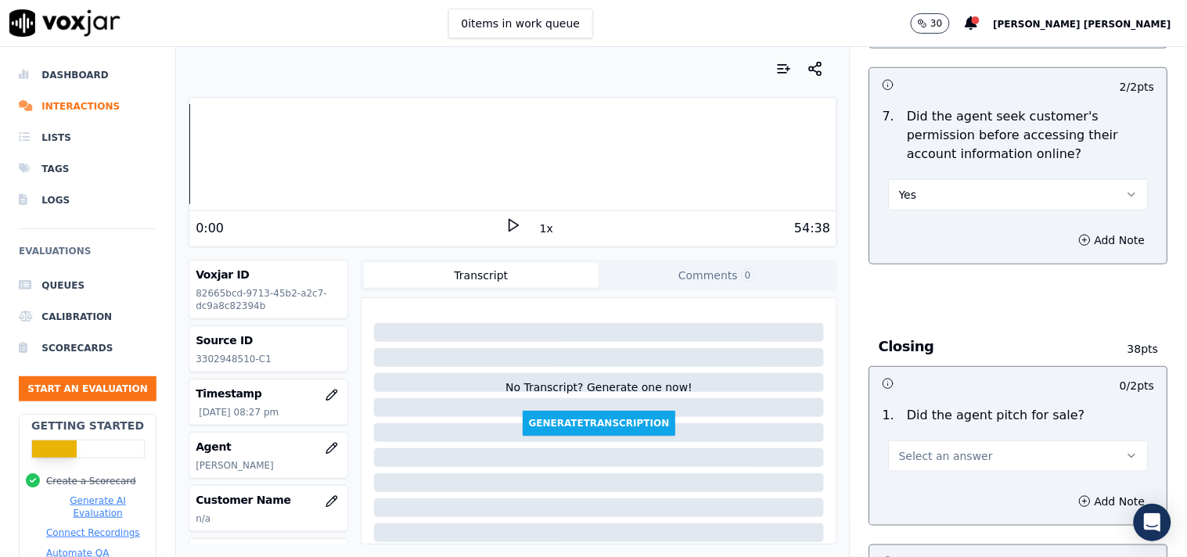
click at [987, 464] on button "Select an answer" at bounding box center [1019, 456] width 260 height 31
click at [967, 502] on div "No" at bounding box center [992, 510] width 230 height 25
click at [980, 459] on button "No" at bounding box center [1019, 456] width 260 height 31
click at [947, 489] on div "Yes" at bounding box center [992, 485] width 230 height 25
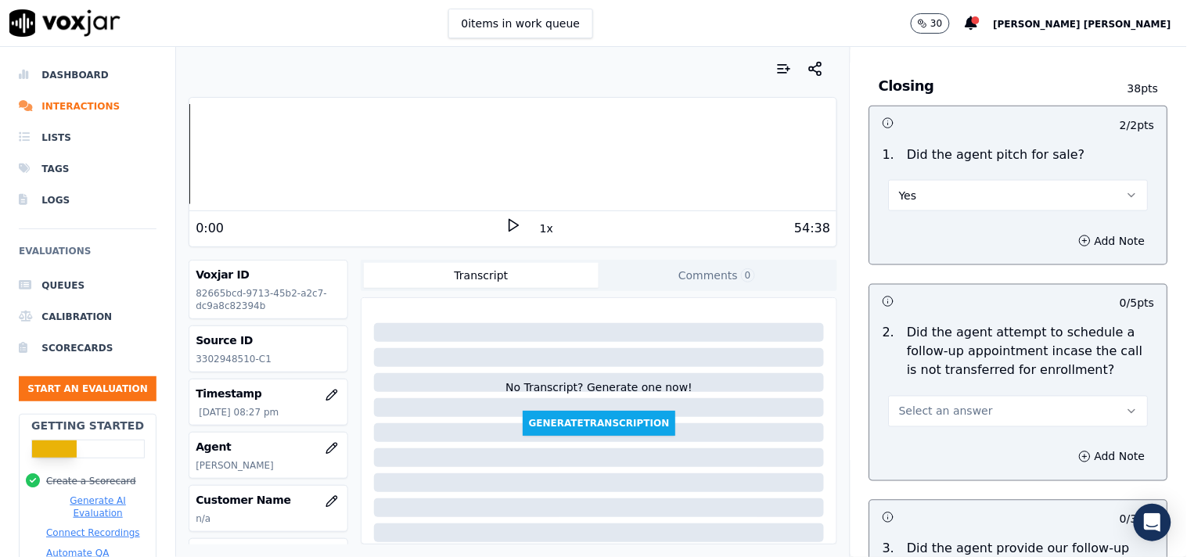
click at [978, 434] on div "Add Note" at bounding box center [1018, 457] width 297 height 47
click at [991, 398] on button "Select an answer" at bounding box center [1019, 411] width 260 height 31
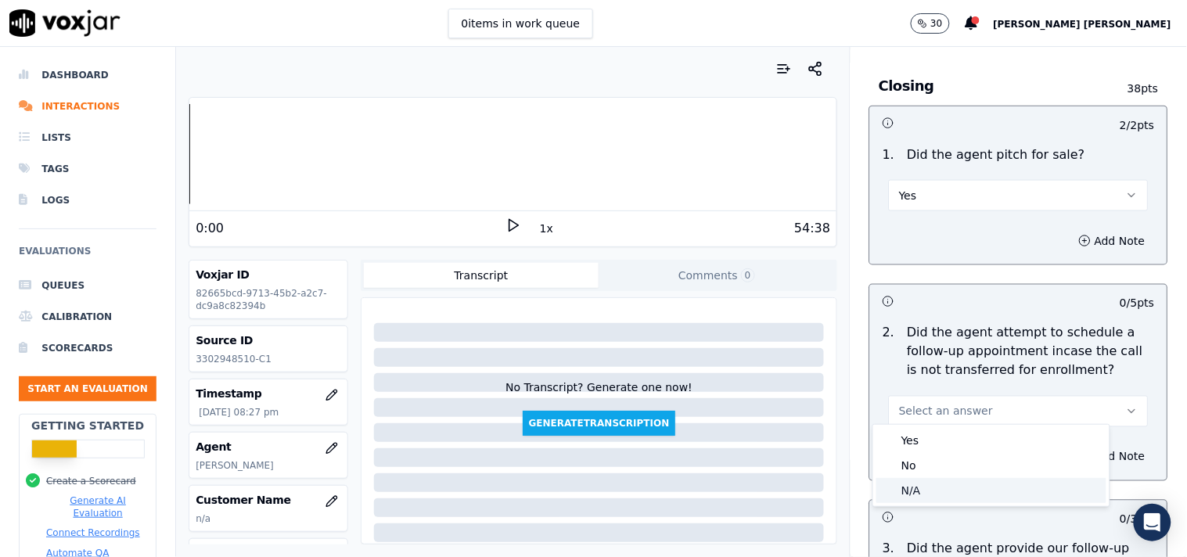
click at [982, 480] on div "N/A" at bounding box center [992, 490] width 230 height 25
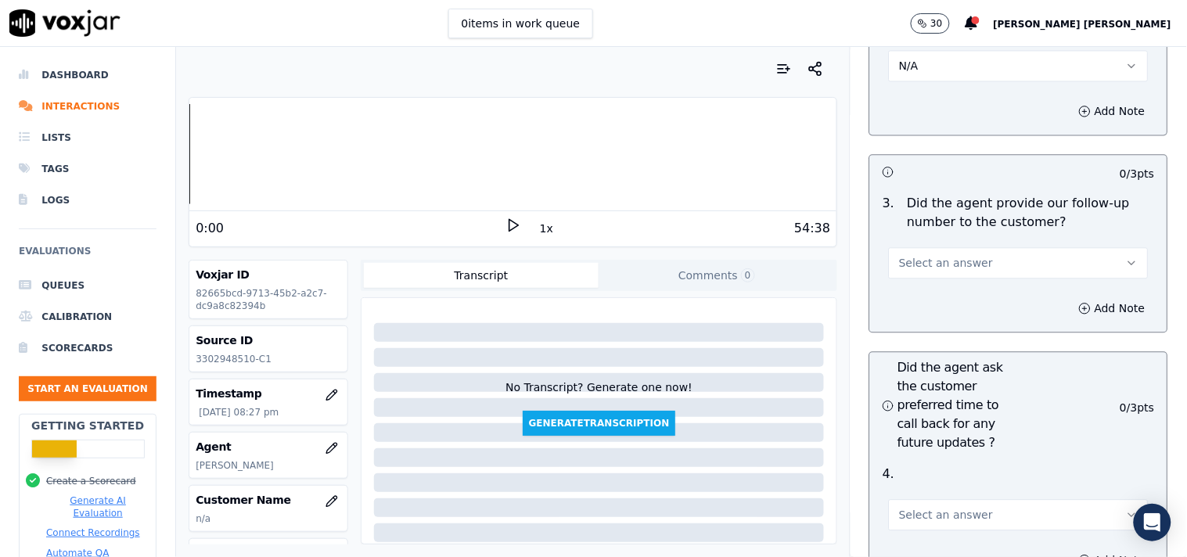
scroll to position [3913, 0]
click at [990, 247] on button "Select an answer" at bounding box center [1019, 260] width 260 height 31
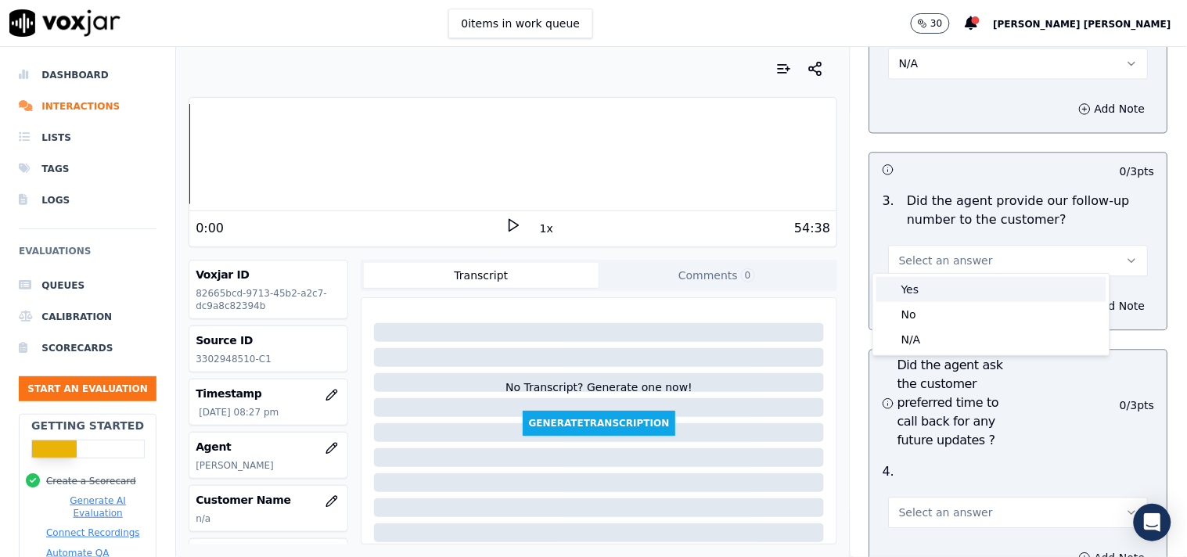
click at [974, 275] on div "Yes No N/A" at bounding box center [991, 314] width 236 height 81
click at [963, 324] on div "No" at bounding box center [992, 314] width 230 height 25
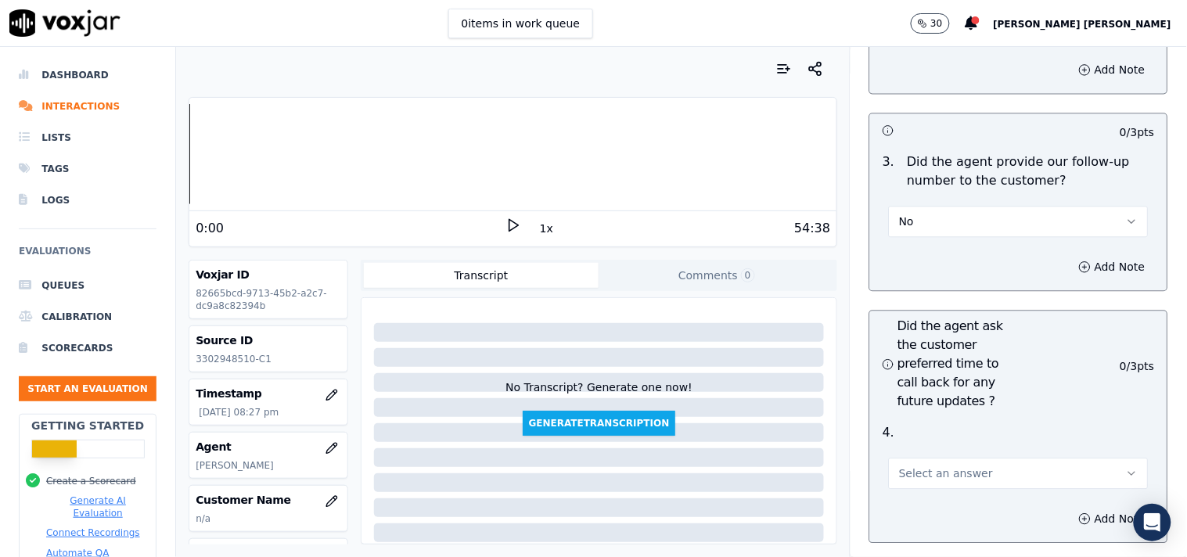
scroll to position [4000, 0]
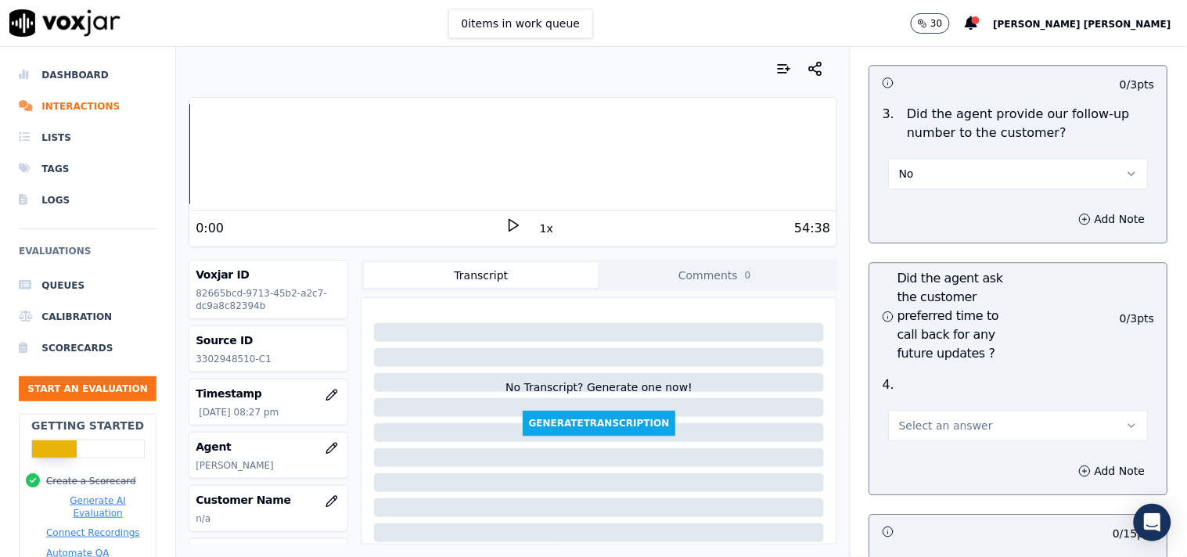
click at [935, 429] on button "Select an answer" at bounding box center [1019, 425] width 260 height 31
click at [927, 449] on div "Yes" at bounding box center [992, 454] width 230 height 25
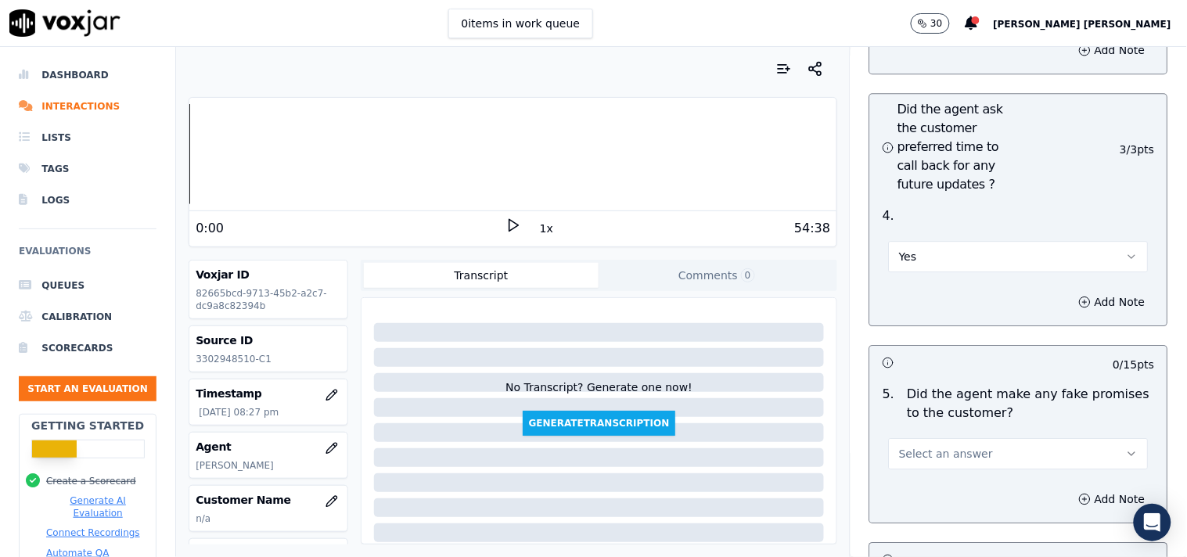
scroll to position [4174, 0]
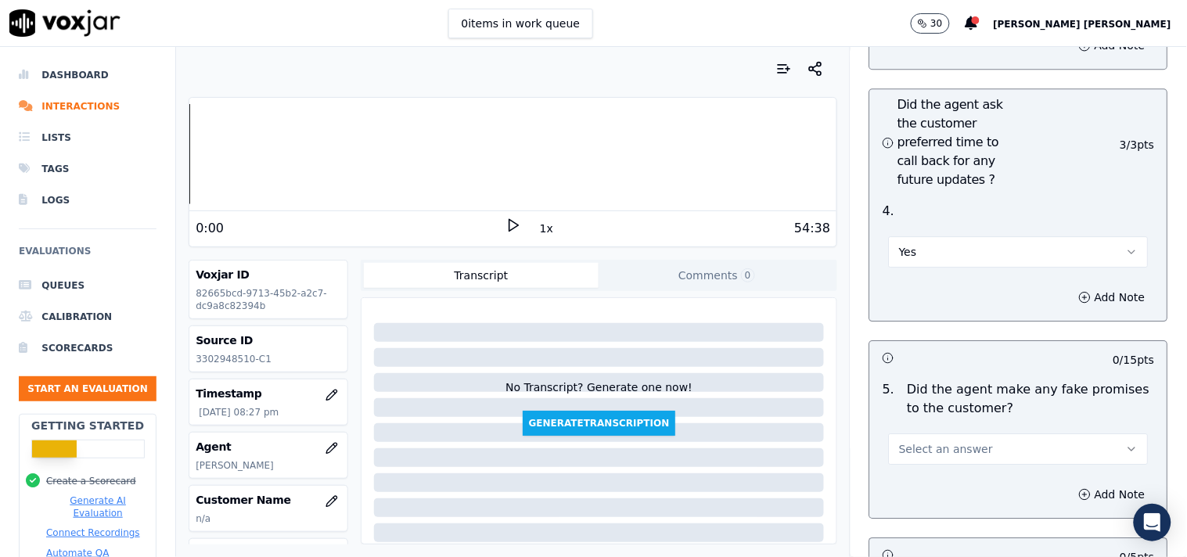
click at [941, 441] on span "Select an answer" at bounding box center [946, 449] width 94 height 16
click at [941, 498] on div "No" at bounding box center [992, 503] width 230 height 25
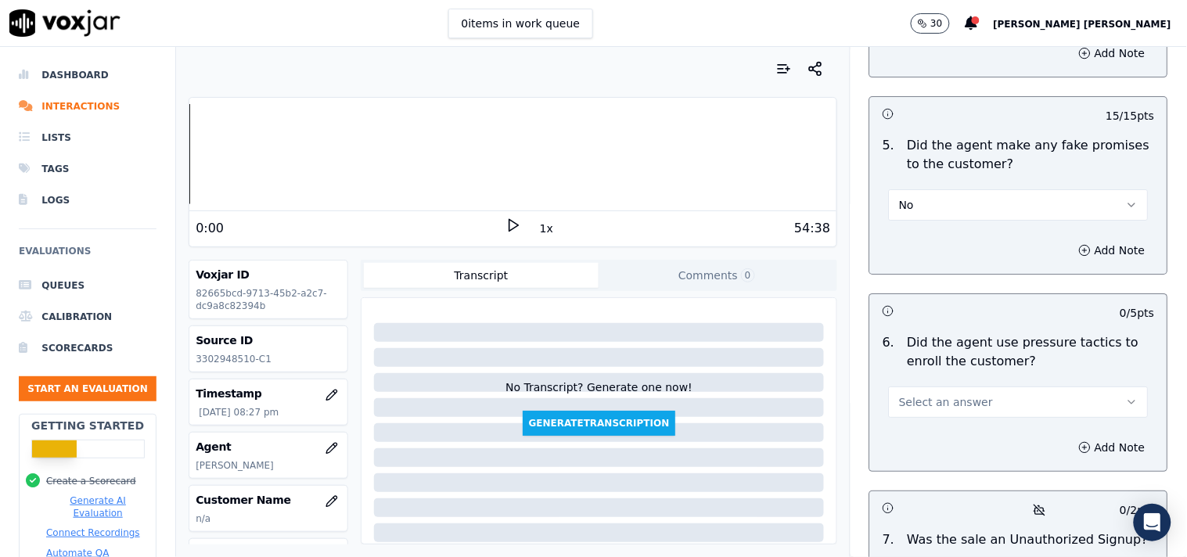
scroll to position [4435, 0]
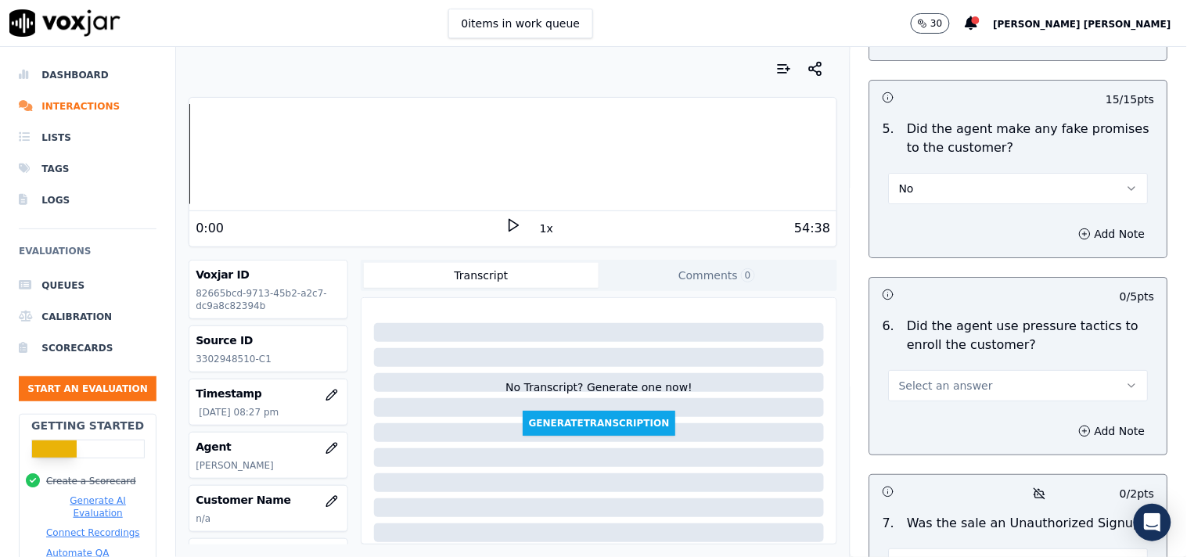
click at [977, 376] on button "Select an answer" at bounding box center [1019, 385] width 260 height 31
click at [969, 418] on div "Yes" at bounding box center [992, 414] width 230 height 25
click at [988, 372] on button "Yes" at bounding box center [1019, 385] width 260 height 31
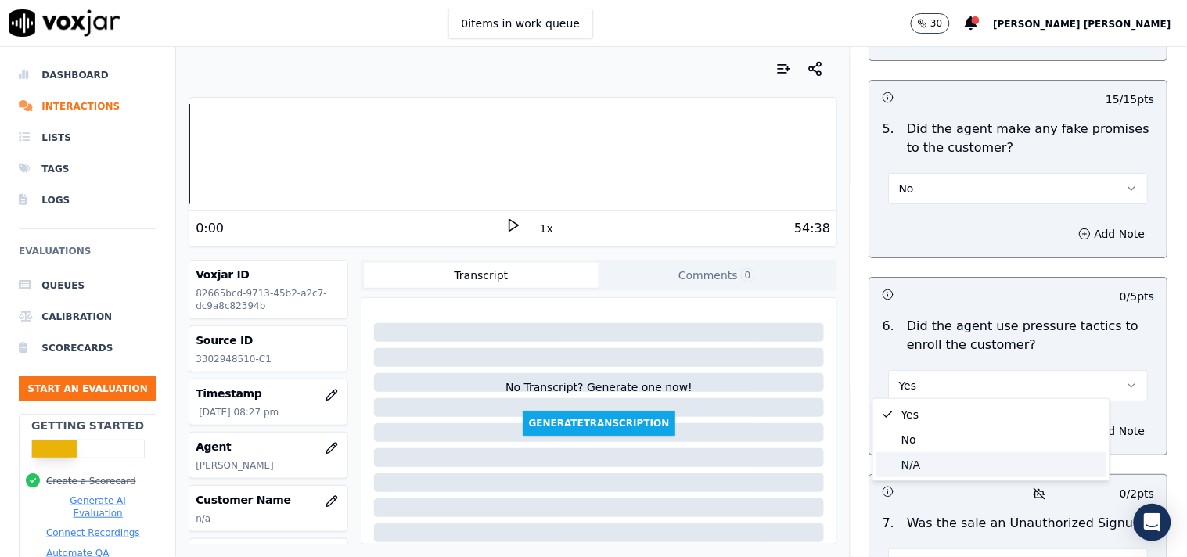
click at [981, 454] on div "N/A" at bounding box center [992, 464] width 230 height 25
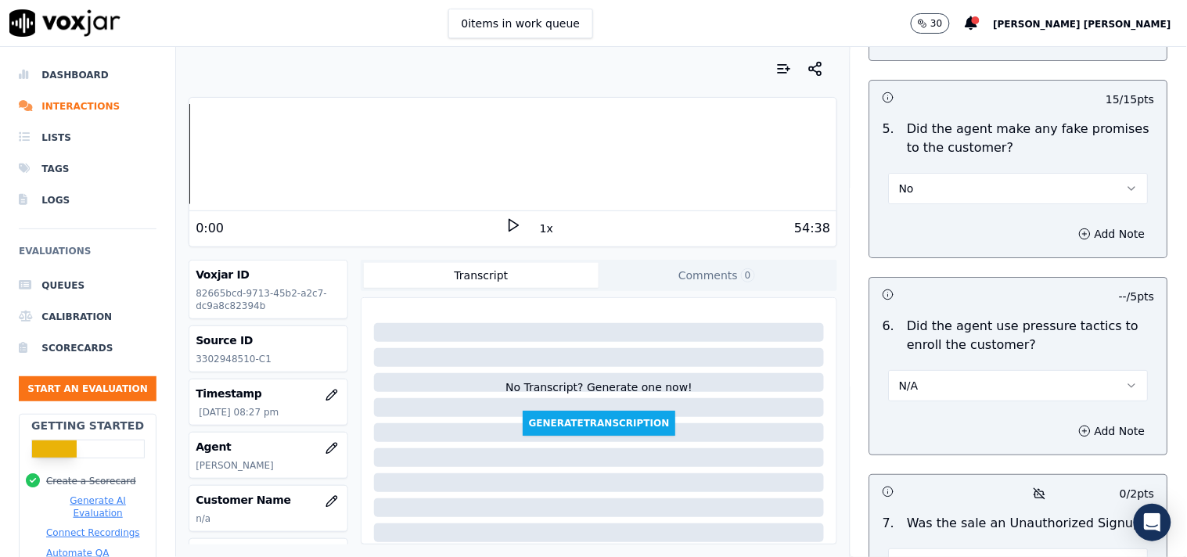
click at [990, 377] on button "N/A" at bounding box center [1019, 385] width 260 height 31
click at [948, 431] on div "No" at bounding box center [992, 439] width 230 height 25
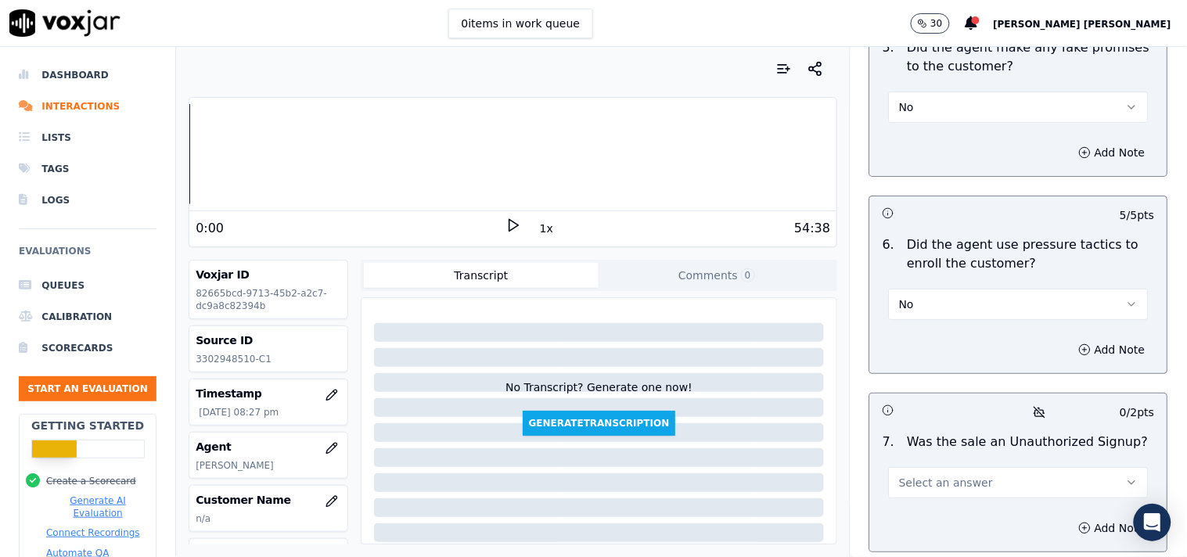
scroll to position [4608, 0]
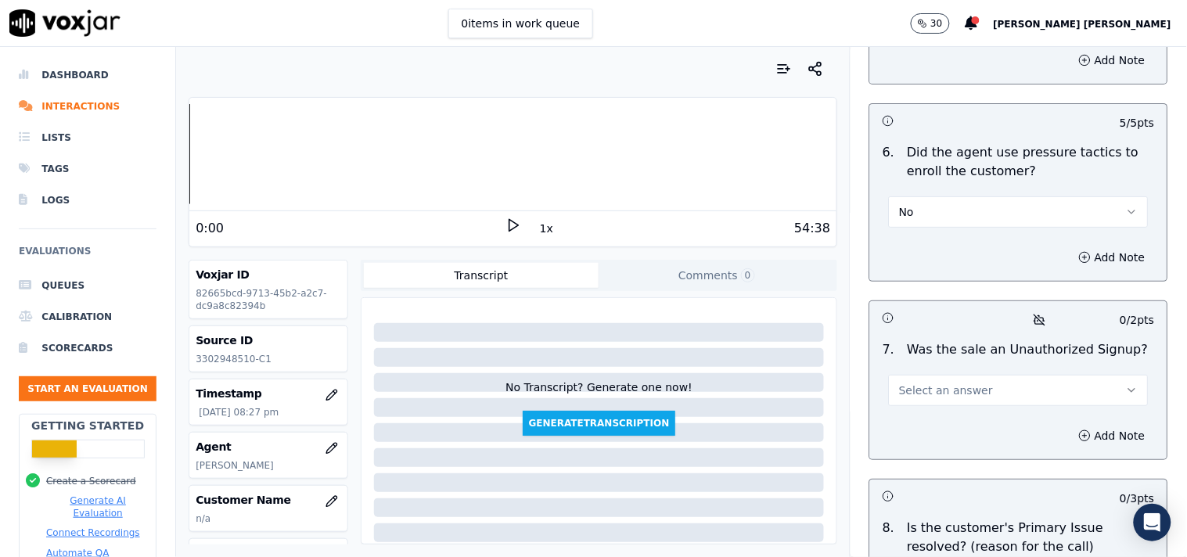
click at [971, 379] on button "Select an answer" at bounding box center [1019, 390] width 260 height 31
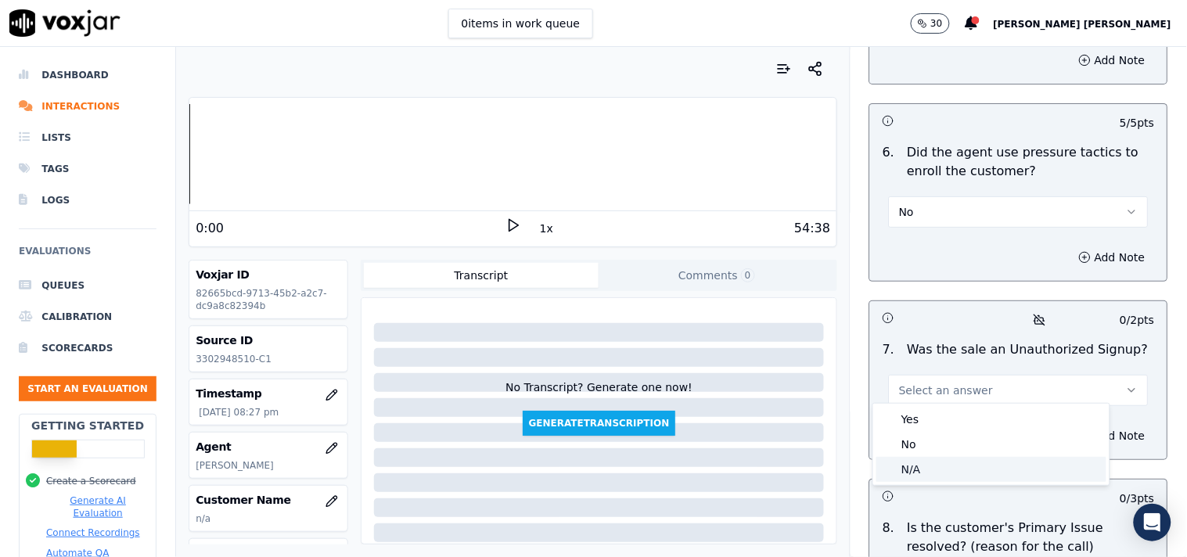
click at [963, 457] on div "N/A" at bounding box center [992, 469] width 230 height 25
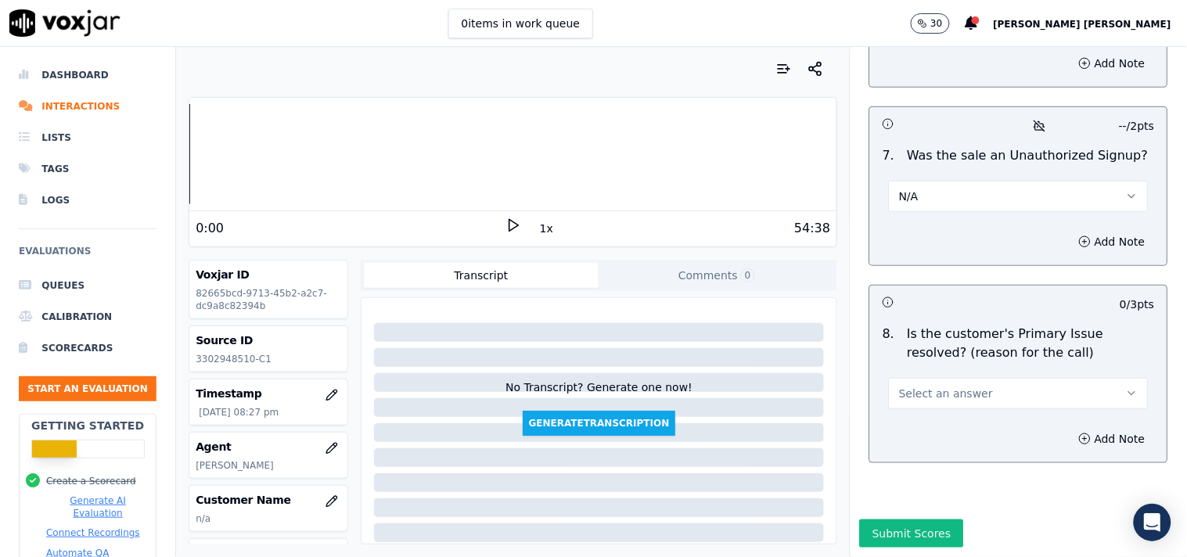
scroll to position [4835, 0]
click at [971, 378] on button "Select an answer" at bounding box center [1019, 393] width 260 height 31
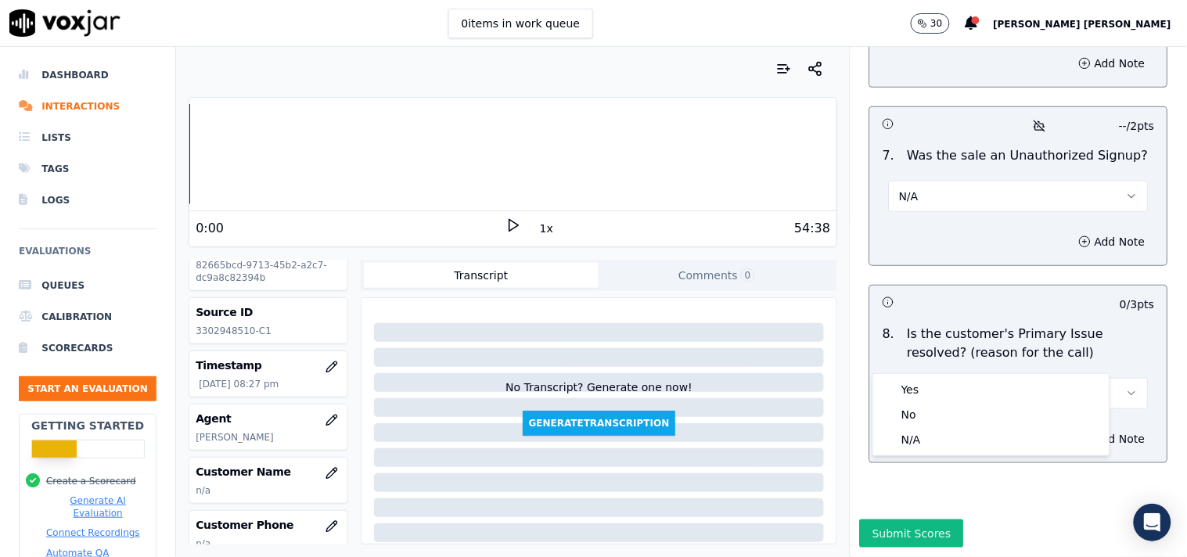
scroll to position [87, 0]
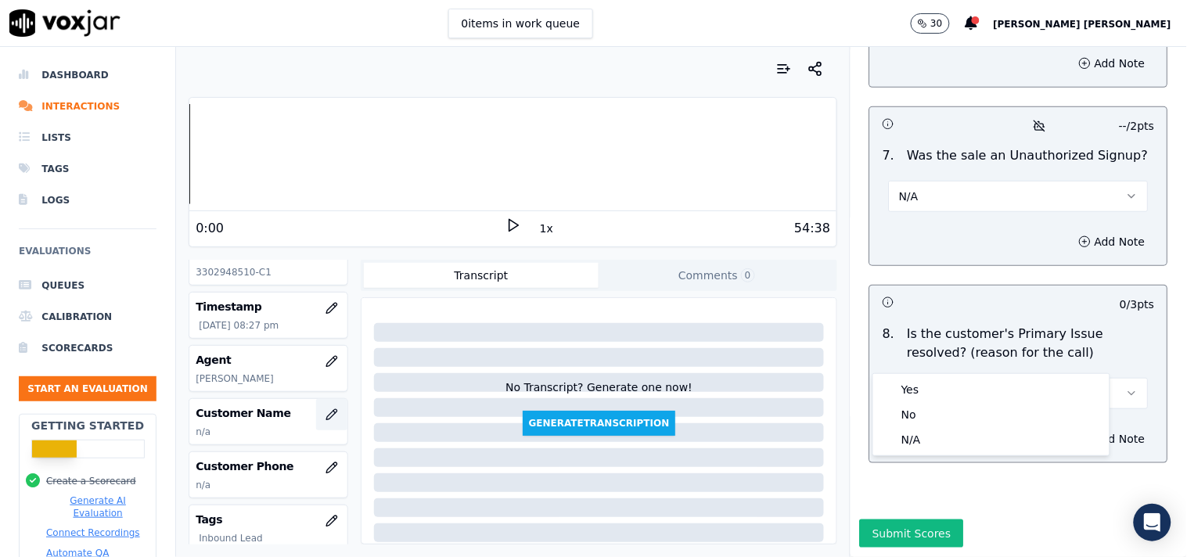
click at [316, 426] on button "button" at bounding box center [331, 414] width 31 height 31
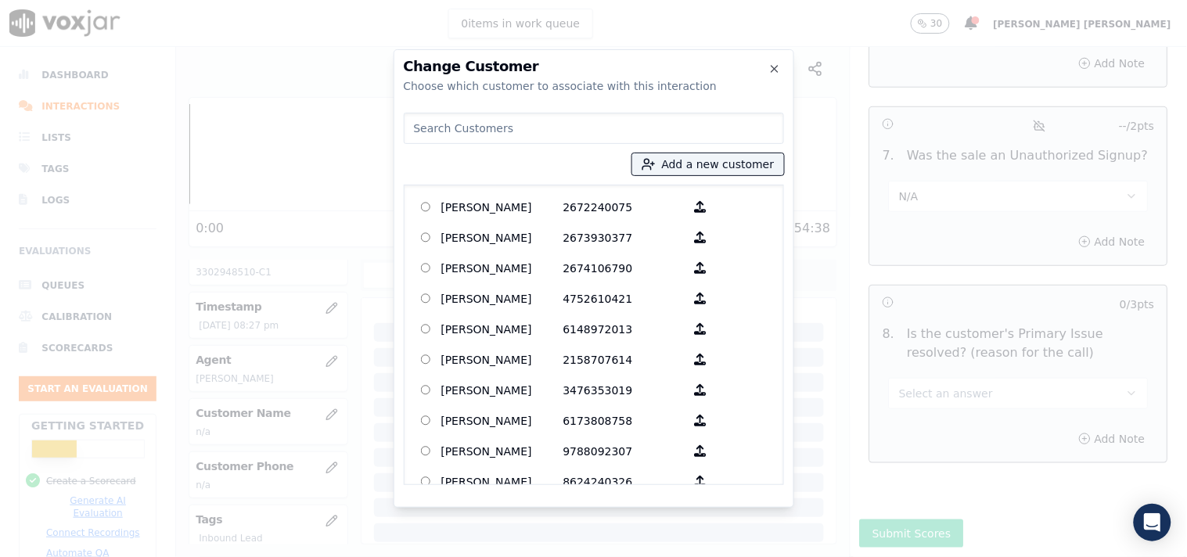
paste input "[PERSON_NAME] [PERSON_NAME]"
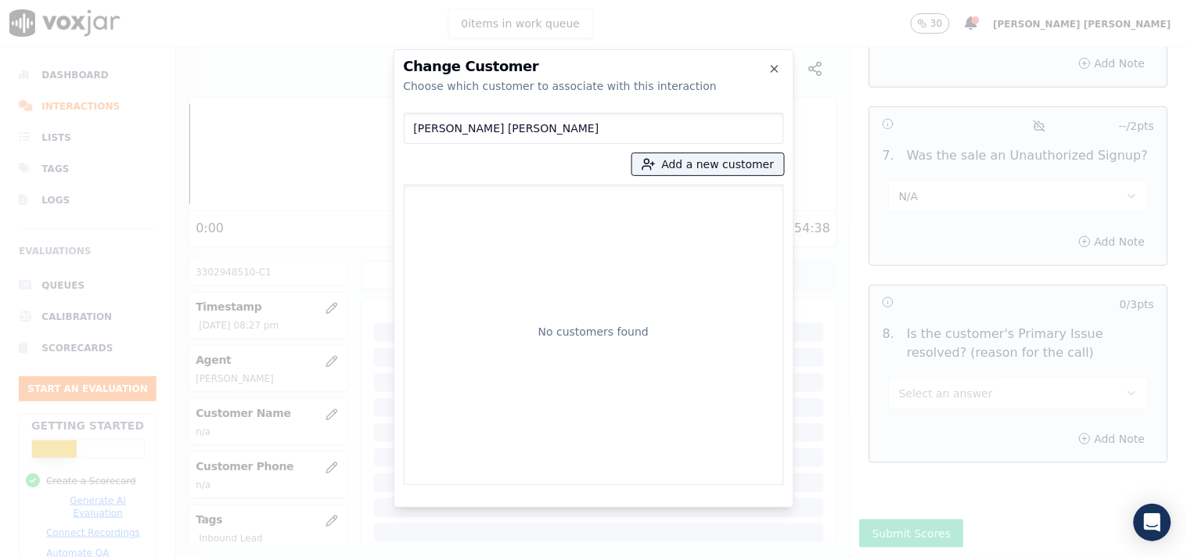
type input "[PERSON_NAME] [PERSON_NAME]"
click at [708, 158] on button "Add a new customer" at bounding box center [708, 164] width 152 height 22
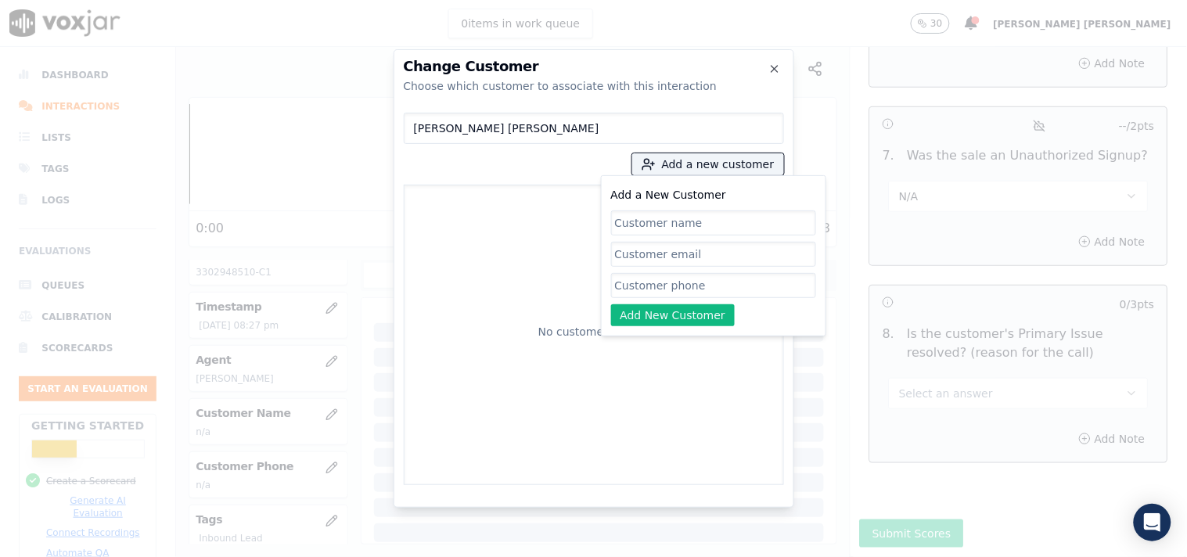
click at [667, 283] on input "Add a New Customer" at bounding box center [713, 285] width 205 height 25
paste input "3302948510"
click at [374, 556] on div "Change Customer Choose which customer to associate with this interaction [PERSO…" at bounding box center [593, 557] width 1187 height 0
type input "3302948510"
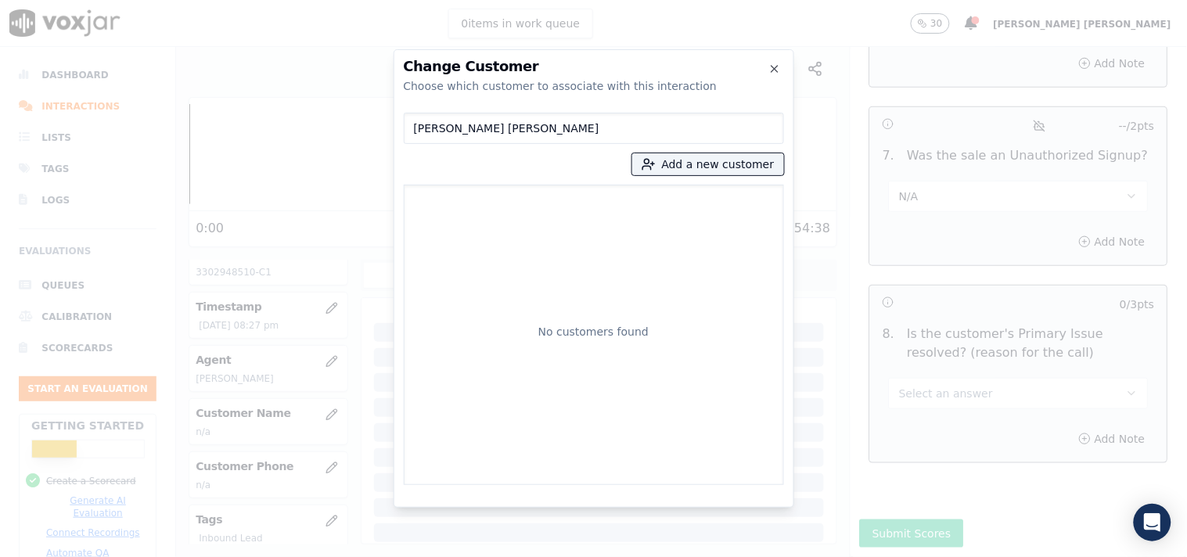
click at [513, 128] on input "[PERSON_NAME] [PERSON_NAME]" at bounding box center [594, 128] width 380 height 31
drag, startPoint x: 550, startPoint y: 129, endPoint x: 380, endPoint y: 113, distance: 171.3
click at [380, 556] on div "Change Customer Choose which customer to associate with this interaction [PERSO…" at bounding box center [593, 557] width 1187 height 0
click at [745, 160] on button "Add a new customer" at bounding box center [708, 164] width 152 height 22
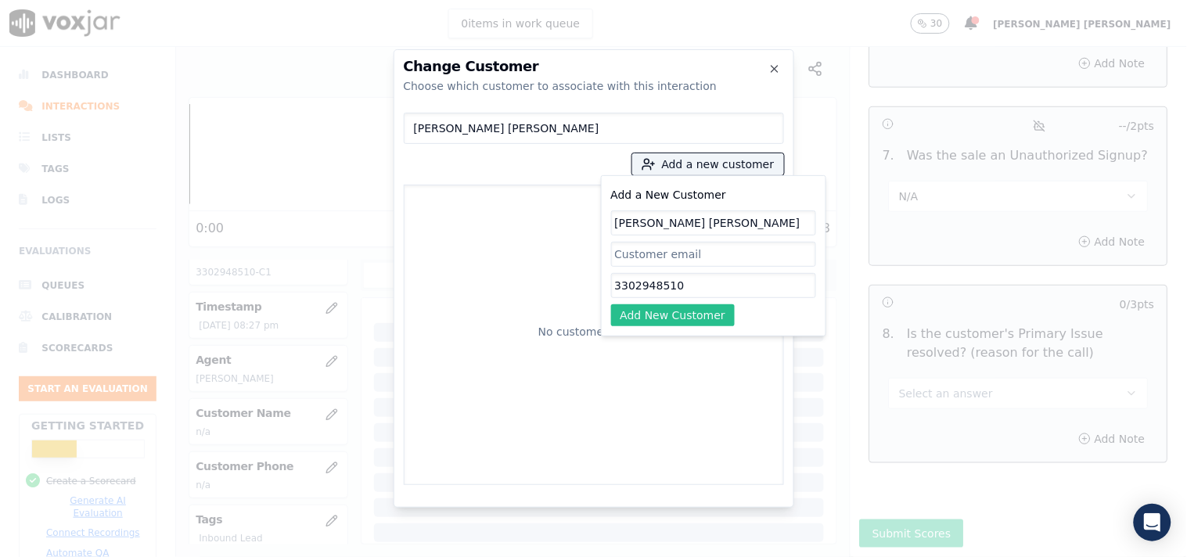
type input "[PERSON_NAME] [PERSON_NAME]"
click at [682, 313] on button "Add New Customer" at bounding box center [673, 315] width 124 height 22
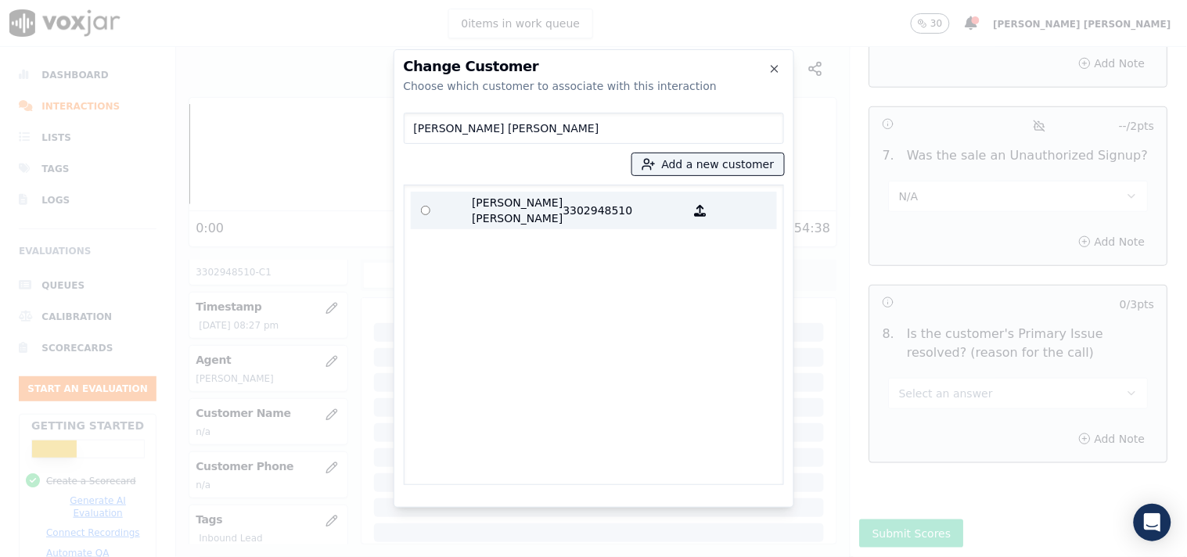
click at [589, 213] on p "3302948510" at bounding box center [625, 210] width 122 height 31
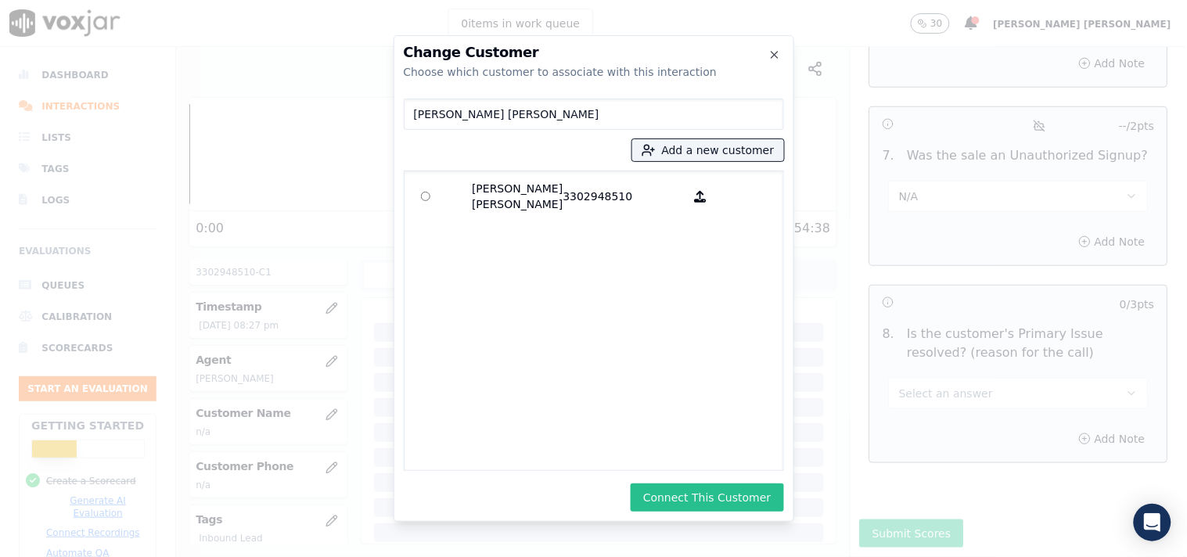
click at [670, 485] on button "Connect This Customer" at bounding box center [707, 498] width 153 height 28
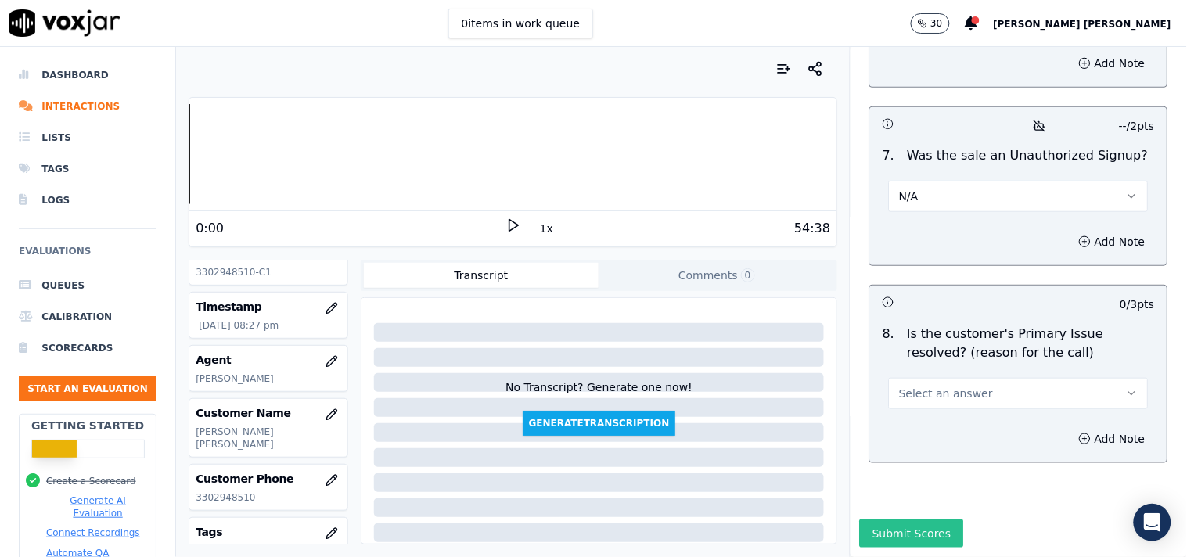
click at [884, 520] on button "Submit Scores" at bounding box center [912, 534] width 104 height 28
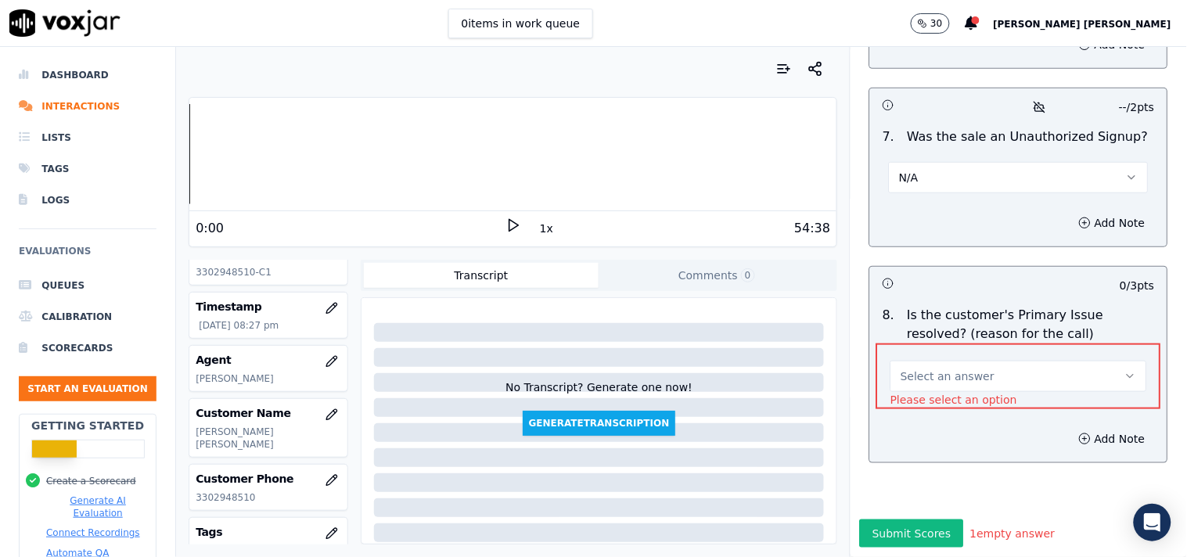
click at [961, 369] on span "Select an answer" at bounding box center [948, 377] width 94 height 16
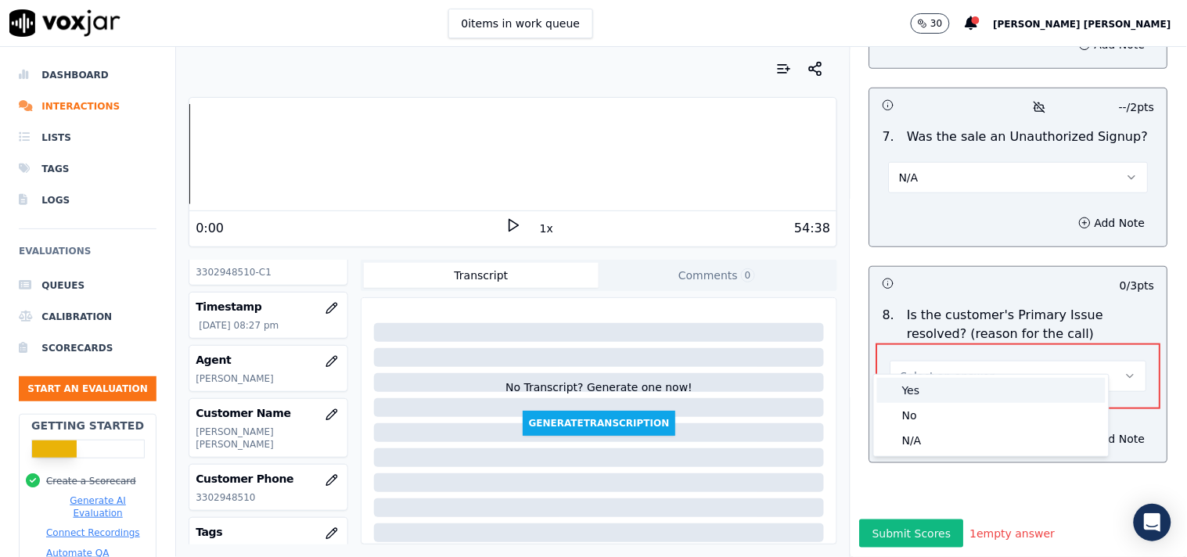
click at [941, 412] on div "No" at bounding box center [991, 415] width 229 height 25
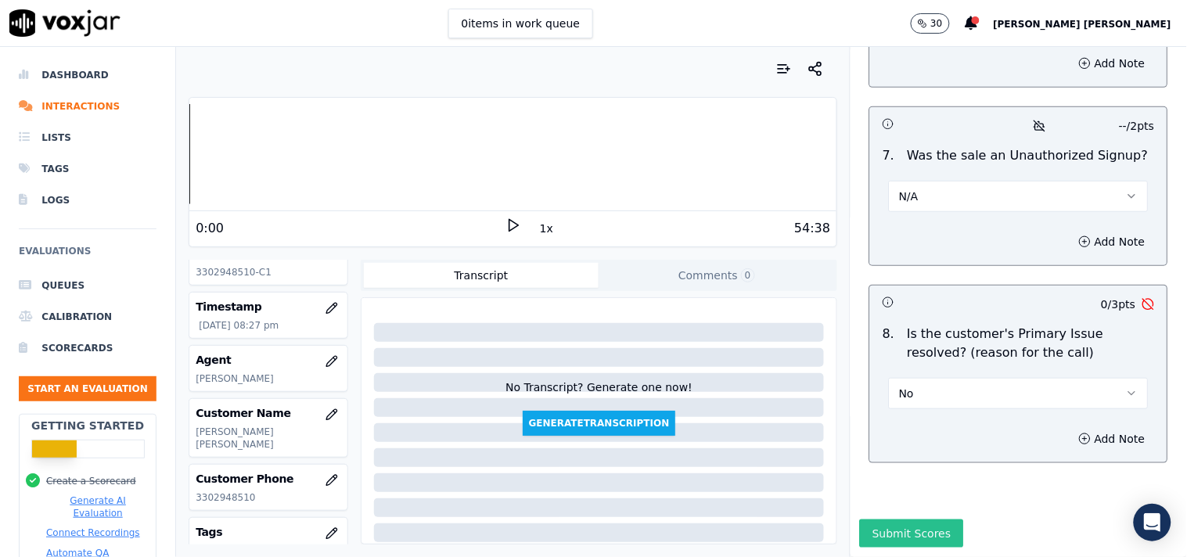
click at [873, 520] on button "Submit Scores" at bounding box center [912, 534] width 104 height 28
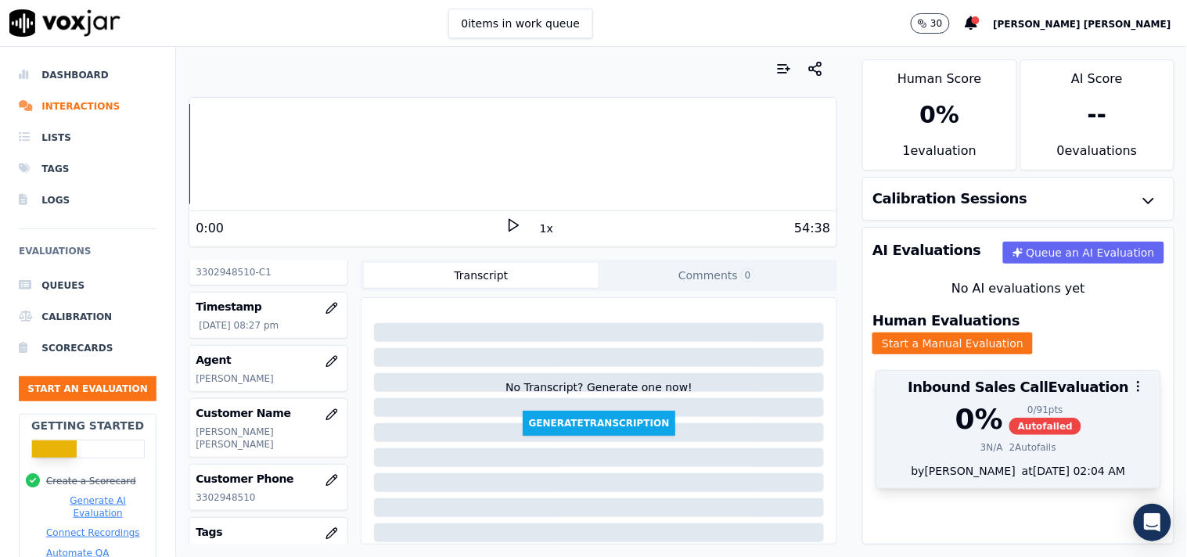
click at [1072, 381] on div at bounding box center [1019, 386] width 284 height 31
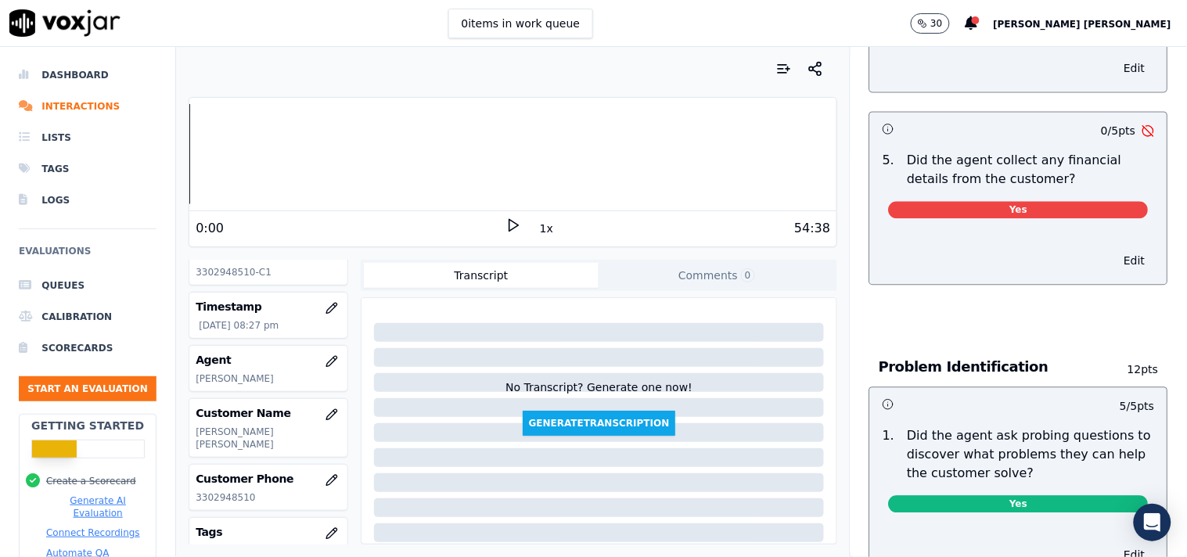
scroll to position [870, 0]
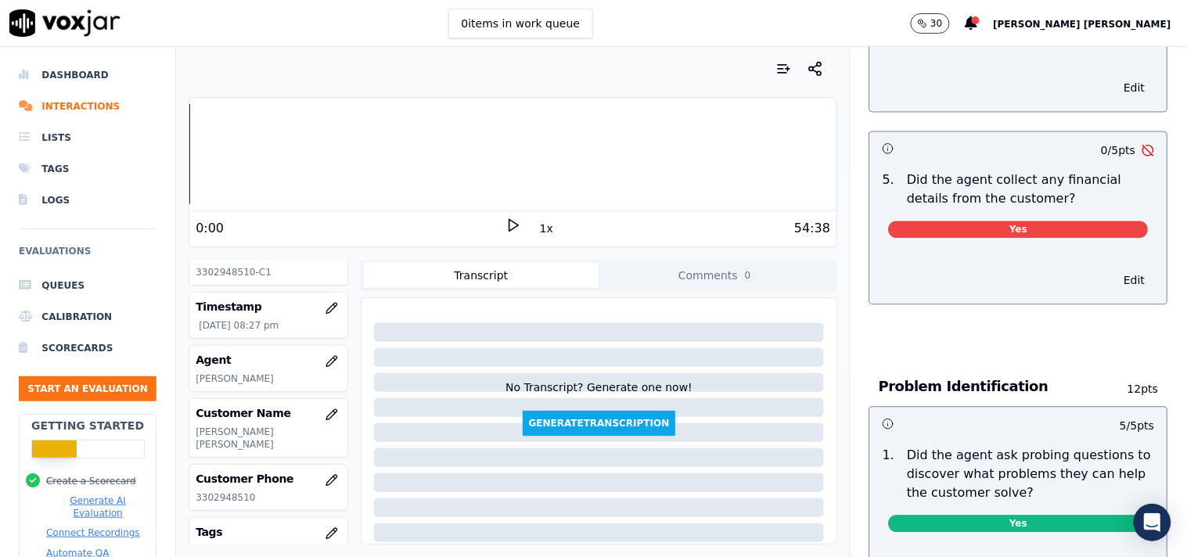
click at [1066, 228] on span "Yes" at bounding box center [1019, 229] width 260 height 17
click at [1106, 290] on div "Edit" at bounding box center [1018, 276] width 297 height 53
click at [1115, 272] on button "Edit" at bounding box center [1135, 280] width 40 height 22
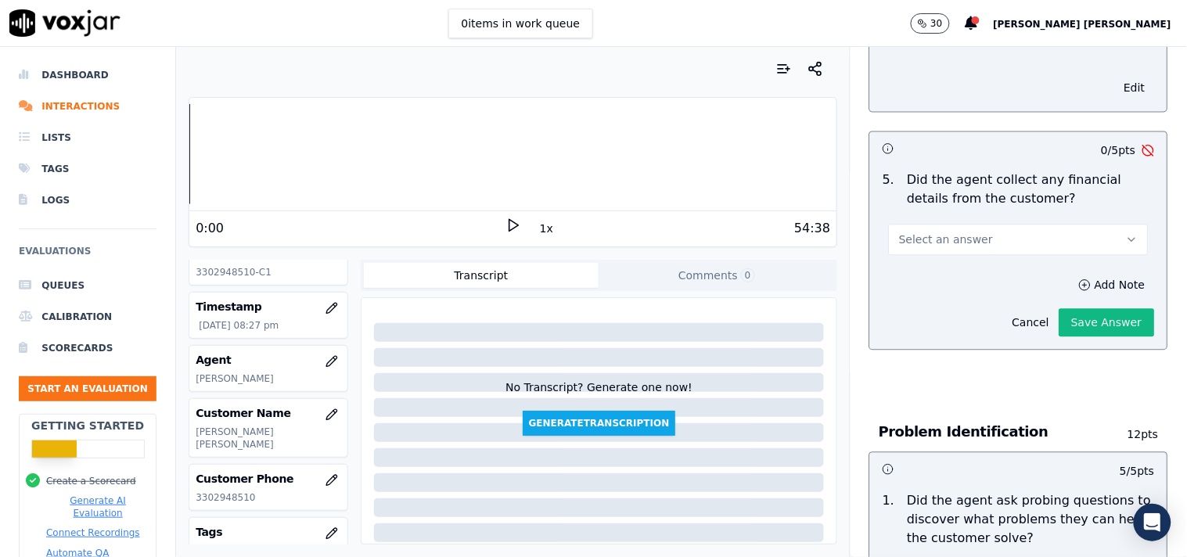
click at [1061, 224] on button "Select an answer" at bounding box center [1019, 239] width 260 height 31
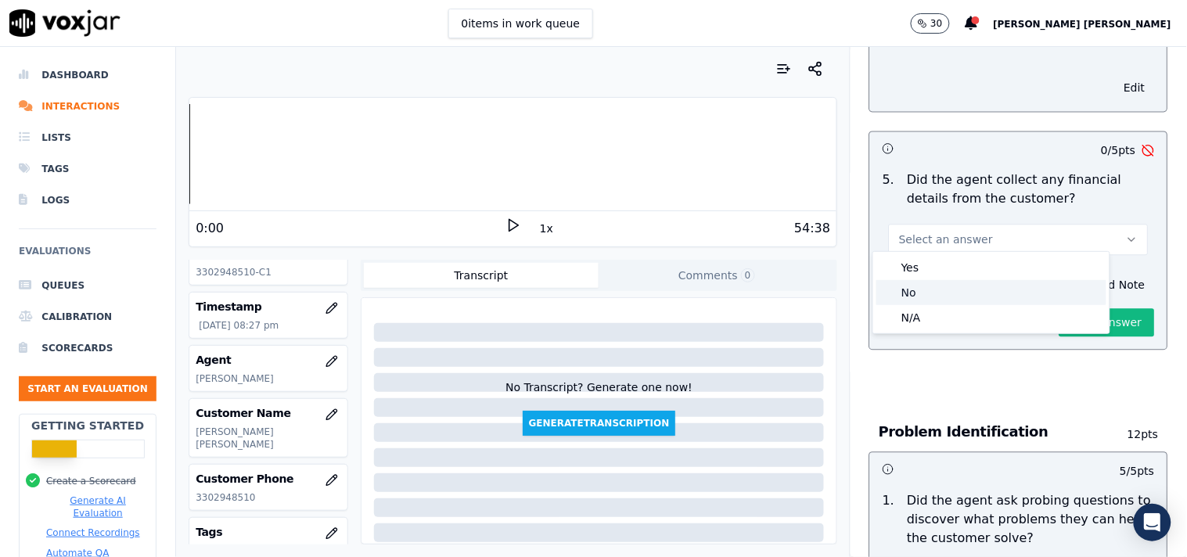
click at [974, 293] on div "No" at bounding box center [992, 292] width 230 height 25
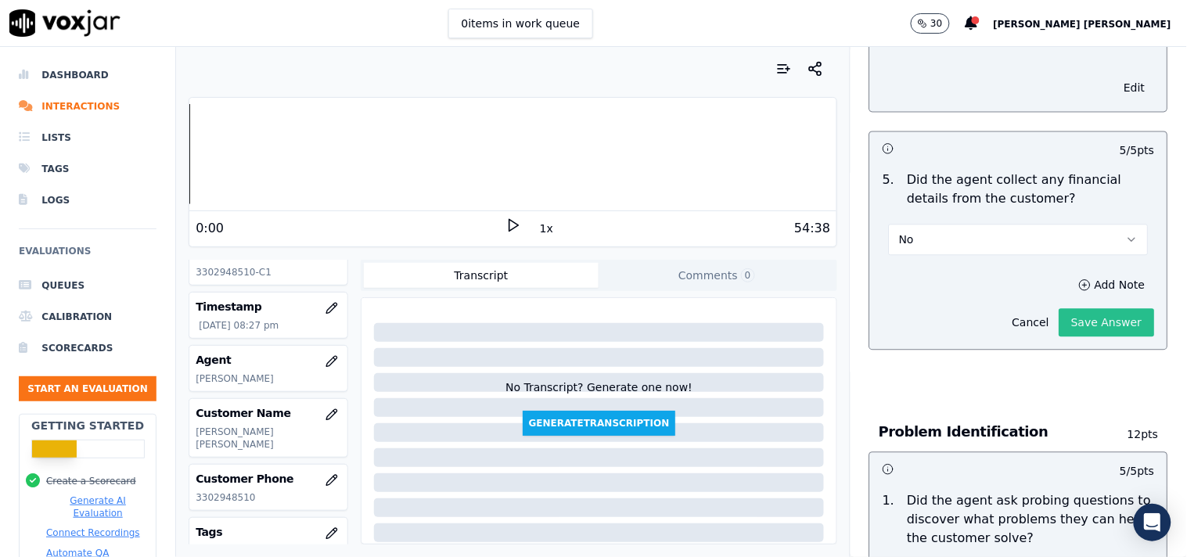
click at [1064, 318] on button "Save Answer" at bounding box center [1107, 322] width 95 height 28
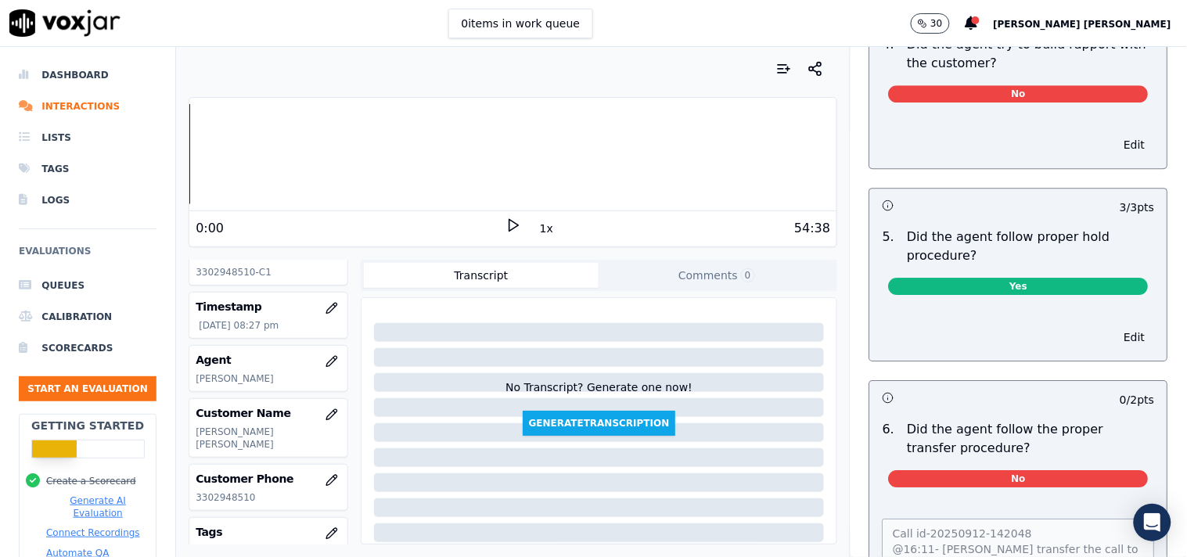
scroll to position [2615, 0]
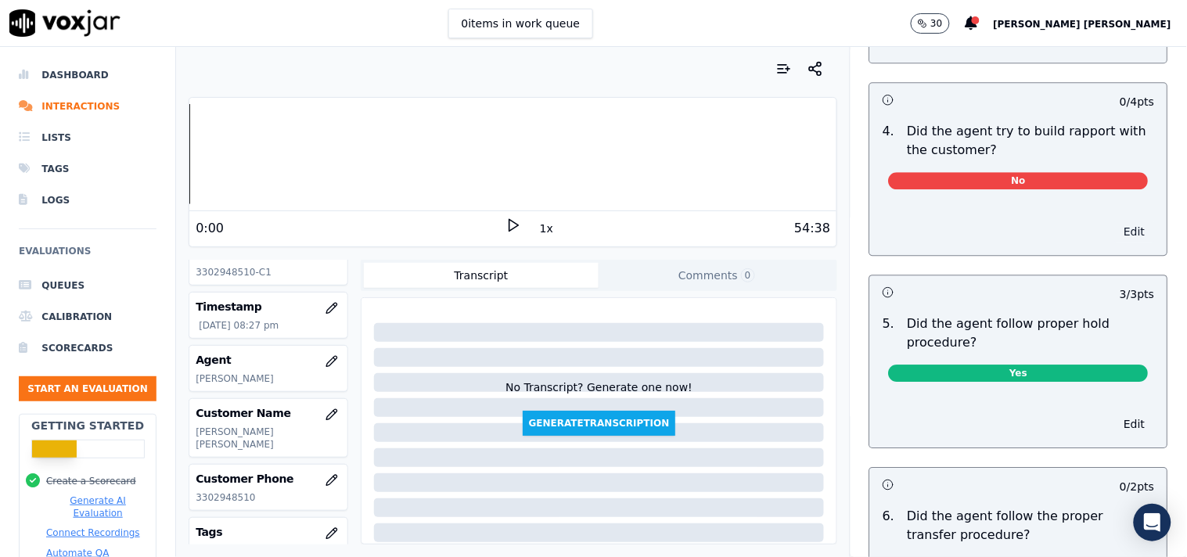
click at [1115, 221] on button "Edit" at bounding box center [1135, 232] width 40 height 22
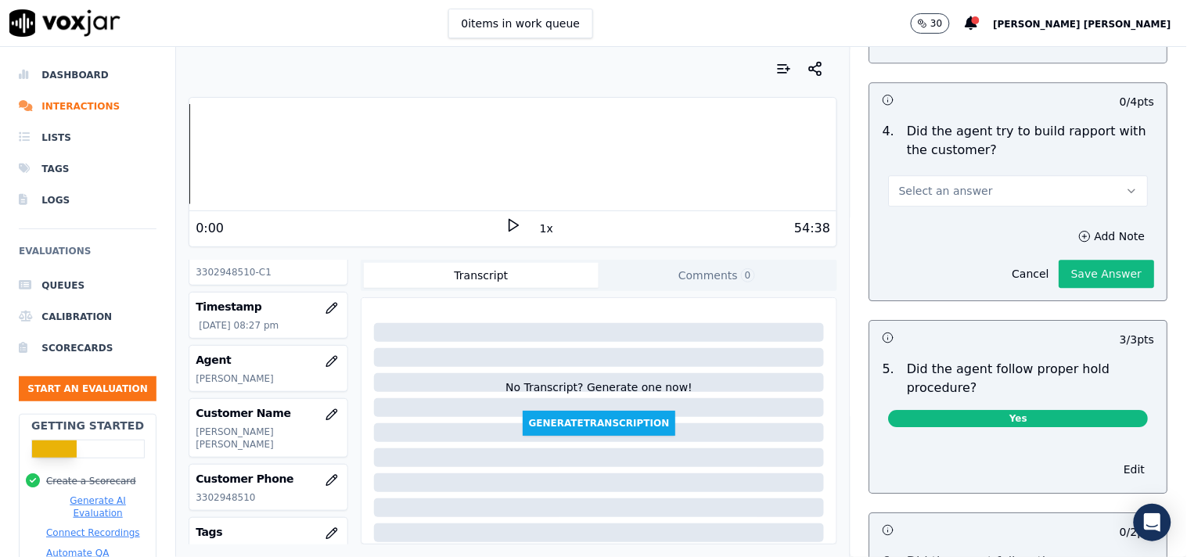
click at [1028, 175] on button "Select an answer" at bounding box center [1019, 190] width 260 height 31
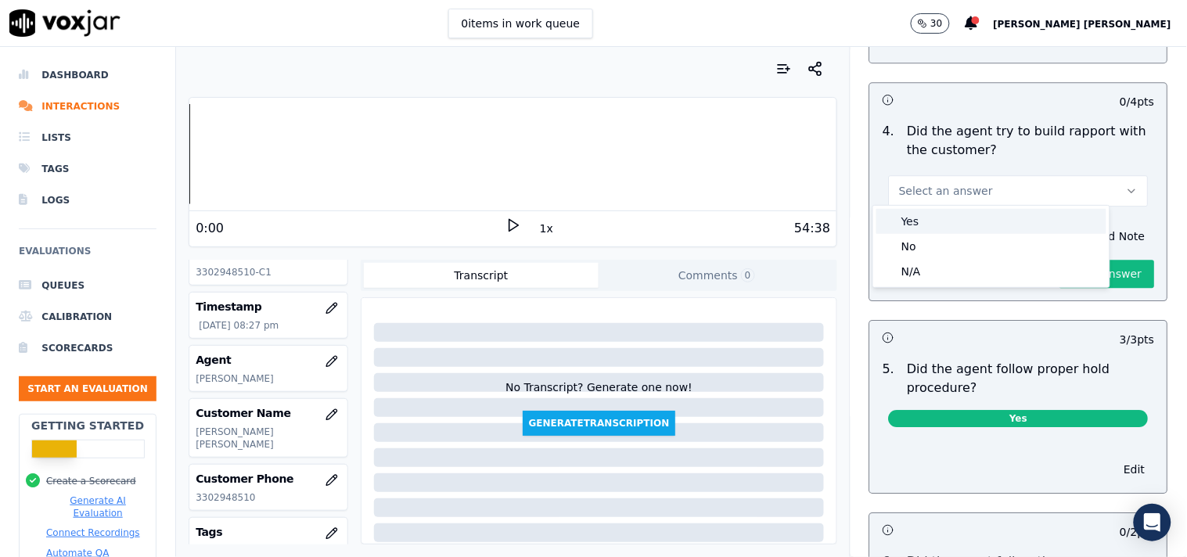
scroll to position [2578, 0]
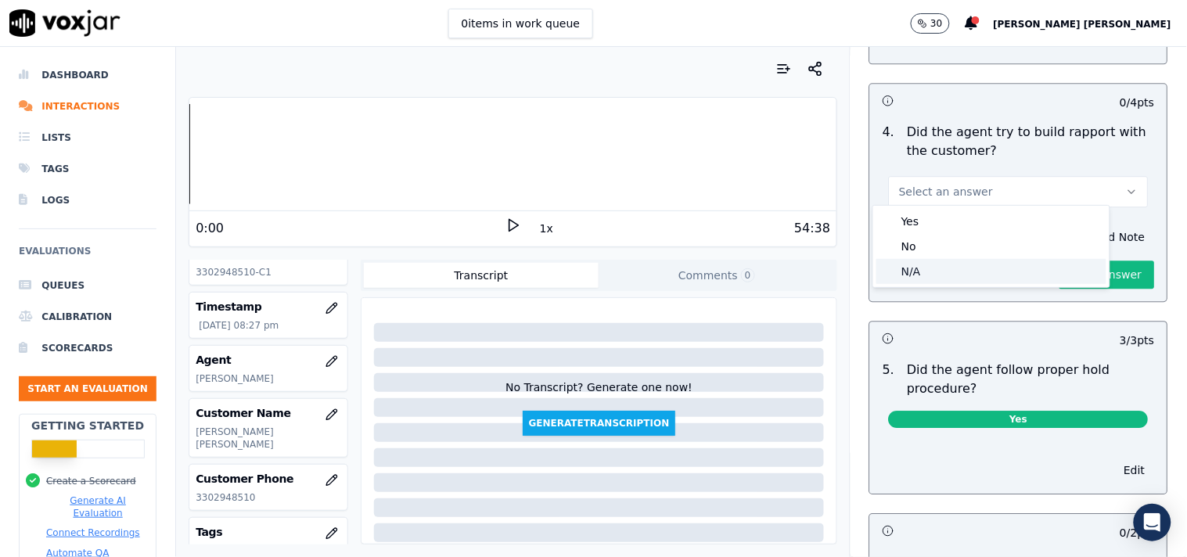
click at [981, 274] on div "N/A" at bounding box center [992, 271] width 230 height 25
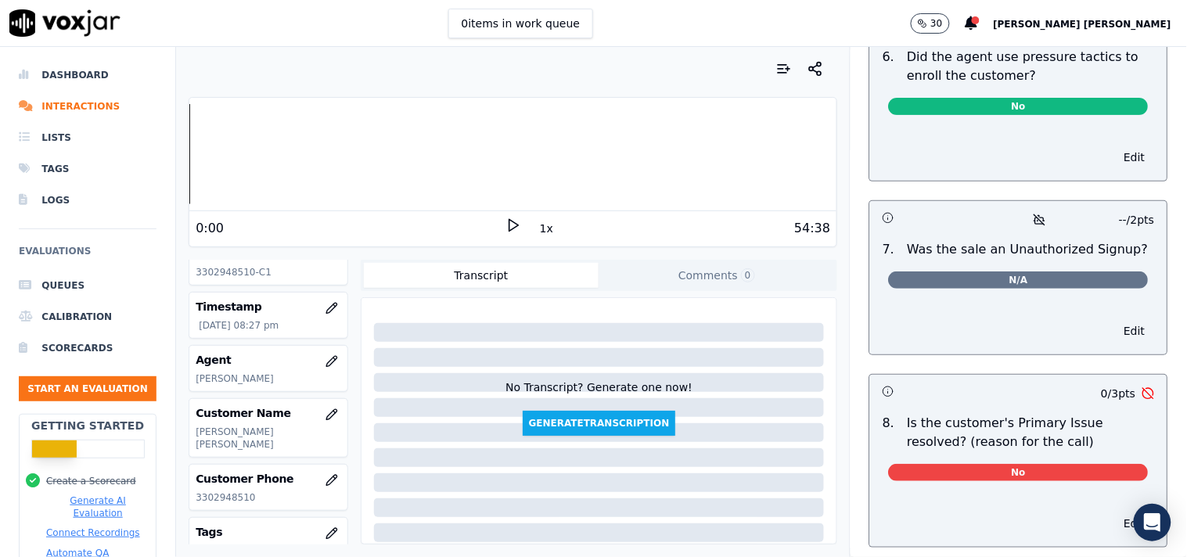
scroll to position [0, 0]
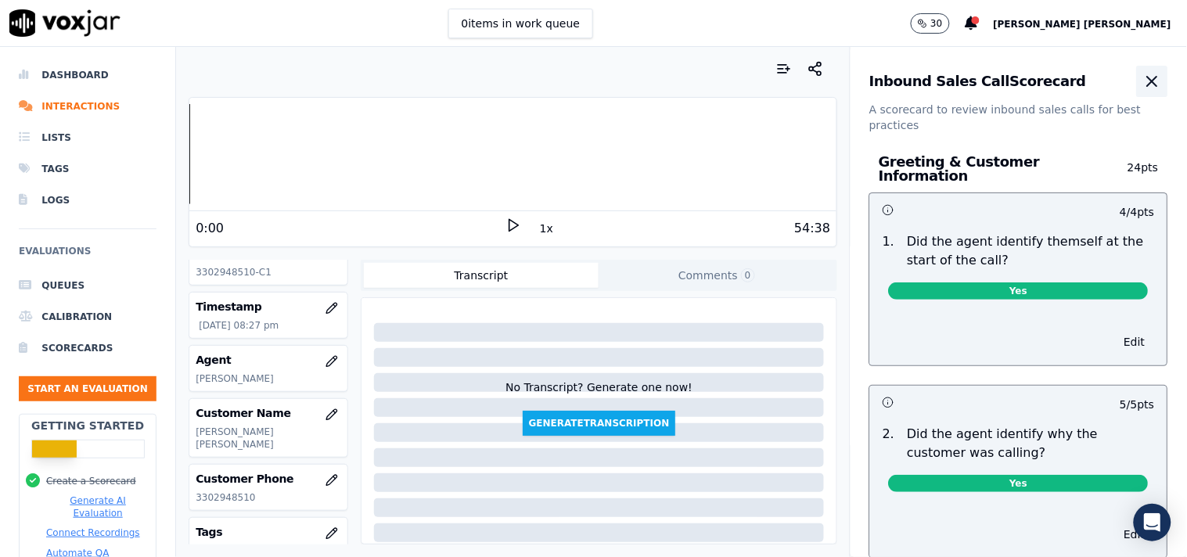
click at [1143, 82] on icon "button" at bounding box center [1152, 81] width 19 height 19
